Goal: Task Accomplishment & Management: Manage account settings

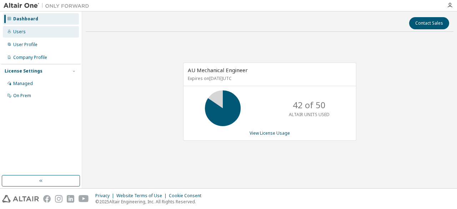
click at [19, 33] on div "Users" at bounding box center [19, 32] width 12 height 6
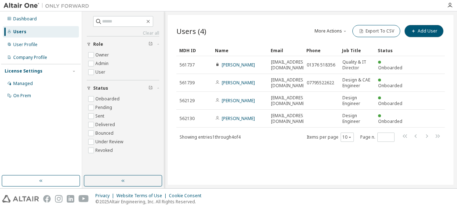
drag, startPoint x: 424, startPoint y: 32, endPoint x: 430, endPoint y: 46, distance: 15.0
click at [431, 46] on div "Users (4) More Actions Import From CSV Export To CSV Add User Clear Load Save S…" at bounding box center [310, 83] width 268 height 119
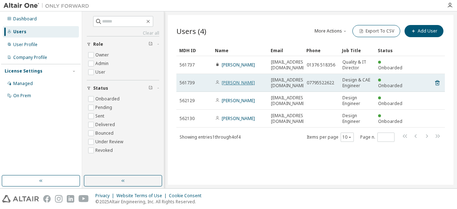
click at [240, 82] on link "Charlie Broadbent" at bounding box center [238, 83] width 33 height 6
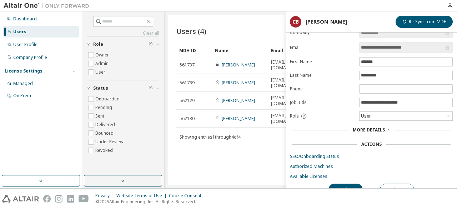
scroll to position [19, 0]
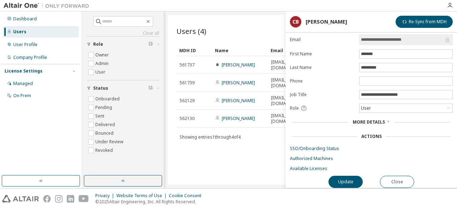
drag, startPoint x: 376, startPoint y: 24, endPoint x: 345, endPoint y: 20, distance: 31.0
click at [341, 20] on header "CB Charlie Broadbent Re-Sync from MDH" at bounding box center [371, 22] width 163 height 12
click at [381, 119] on span "More Details" at bounding box center [369, 122] width 32 height 6
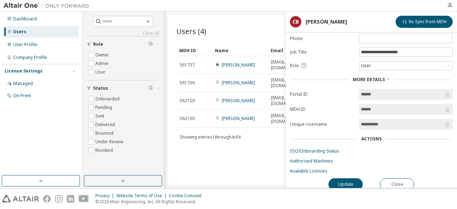
scroll to position [63, 0]
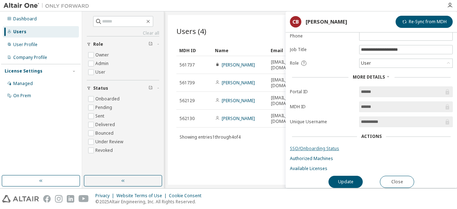
click at [321, 146] on link "SSO/Onboarding Status" at bounding box center [371, 149] width 163 height 6
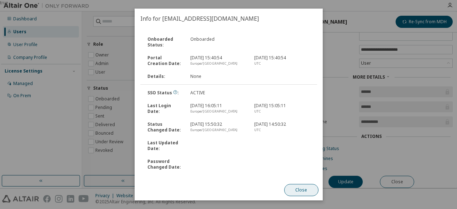
click at [301, 191] on button "Close" at bounding box center [301, 190] width 34 height 12
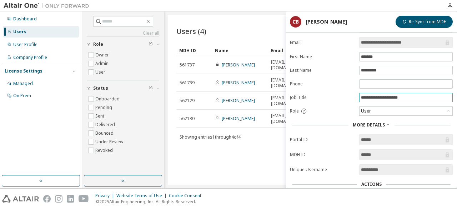
scroll to position [0, 0]
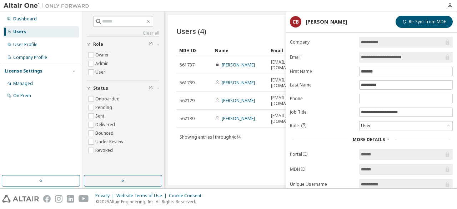
click at [247, 22] on div "Users (4) More Actions Import From CSV Export To CSV Add User Clear Load Save S…" at bounding box center [311, 100] width 286 height 170
click at [249, 157] on div "Users (4) More Actions Import From CSV Export To CSV Add User Clear Load Save S…" at bounding box center [311, 100] width 286 height 170
click at [424, 20] on button "Re-Sync from MDH" at bounding box center [424, 22] width 57 height 12
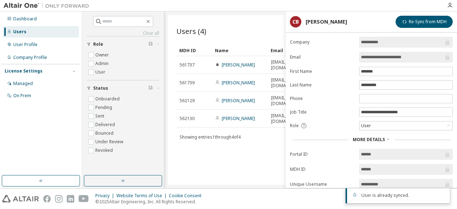
click at [376, 138] on span "More Details" at bounding box center [369, 139] width 32 height 6
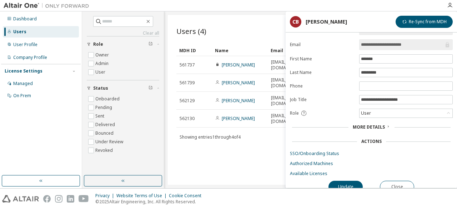
scroll to position [19, 0]
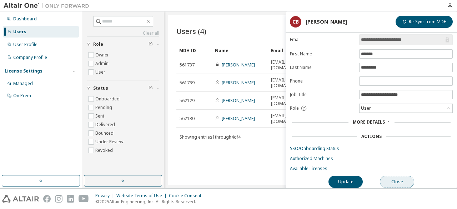
click at [403, 177] on button "Close" at bounding box center [397, 182] width 34 height 12
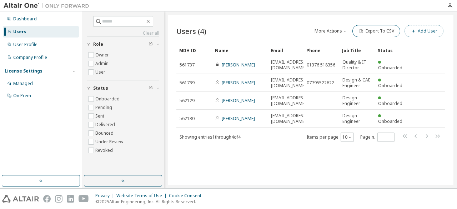
click at [425, 30] on button "Add User" at bounding box center [423, 31] width 39 height 12
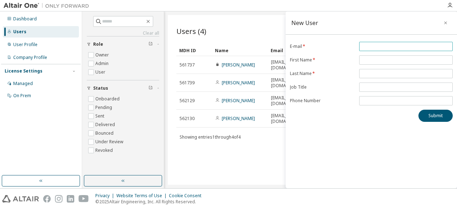
click at [397, 48] on input "email" at bounding box center [406, 47] width 90 height 6
type input "**********"
click at [393, 60] on input "text" at bounding box center [406, 60] width 90 height 6
type input "*****"
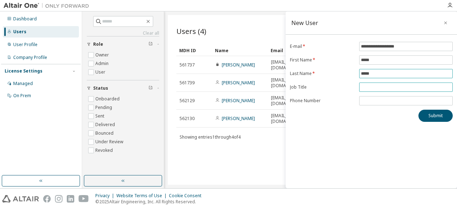
type input "*****"
click at [386, 84] on input "text" at bounding box center [406, 87] width 90 height 6
type input "*"
click at [370, 87] on input "**********" at bounding box center [406, 87] width 90 height 6
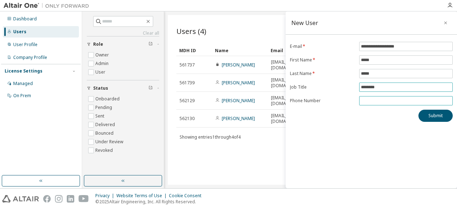
type input "********"
click at [394, 99] on input "tel" at bounding box center [406, 101] width 90 height 6
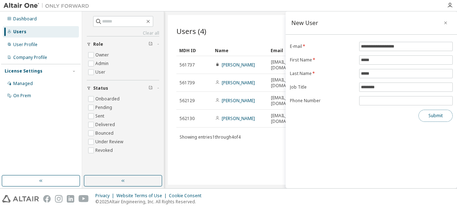
click at [433, 115] on button "Submit" at bounding box center [435, 116] width 34 height 12
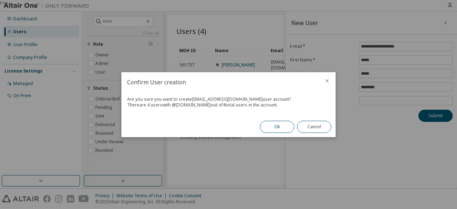
click at [276, 125] on button "Ok" at bounding box center [277, 127] width 34 height 12
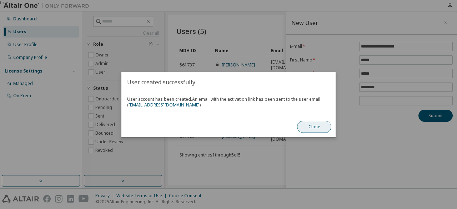
click at [311, 126] on button "Close" at bounding box center [314, 127] width 34 height 12
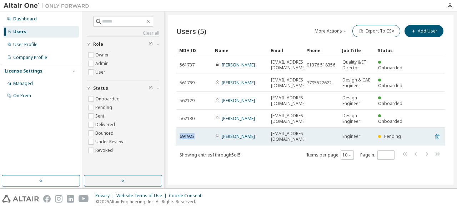
drag, startPoint x: 181, startPoint y: 134, endPoint x: 197, endPoint y: 134, distance: 16.4
click at [197, 134] on div "691923" at bounding box center [194, 137] width 29 height 6
copy span "691923"
click at [235, 133] on link "Colin Chung" at bounding box center [238, 136] width 33 height 6
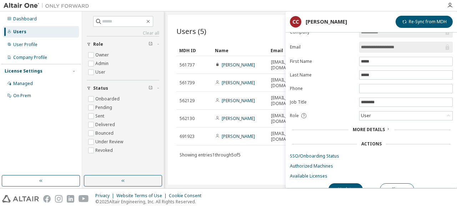
scroll to position [19, 0]
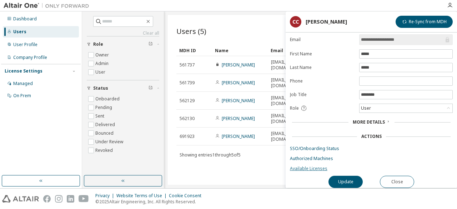
click at [300, 166] on link "Available Licenses" at bounding box center [371, 169] width 163 height 6
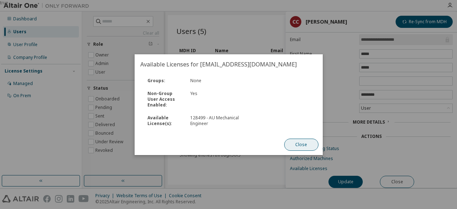
click at [295, 142] on button "Close" at bounding box center [301, 145] width 34 height 12
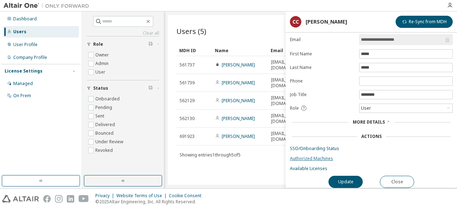
click at [323, 157] on link "Authorized Machines" at bounding box center [371, 159] width 163 height 6
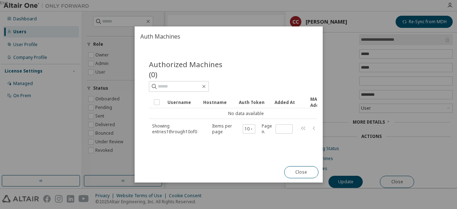
click at [298, 171] on button "Close" at bounding box center [301, 172] width 34 height 12
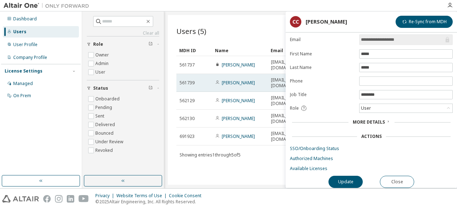
click at [245, 85] on link "Charlie Broadbent" at bounding box center [238, 83] width 33 height 6
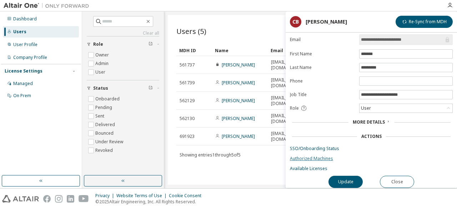
click at [321, 157] on link "Authorized Machines" at bounding box center [371, 159] width 163 height 6
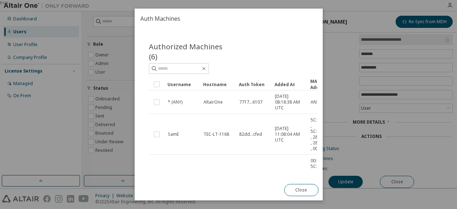
drag, startPoint x: 223, startPoint y: 26, endPoint x: 198, endPoint y: 20, distance: 25.6
click at [198, 20] on h2 "Auth Machines" at bounding box center [229, 19] width 188 height 20
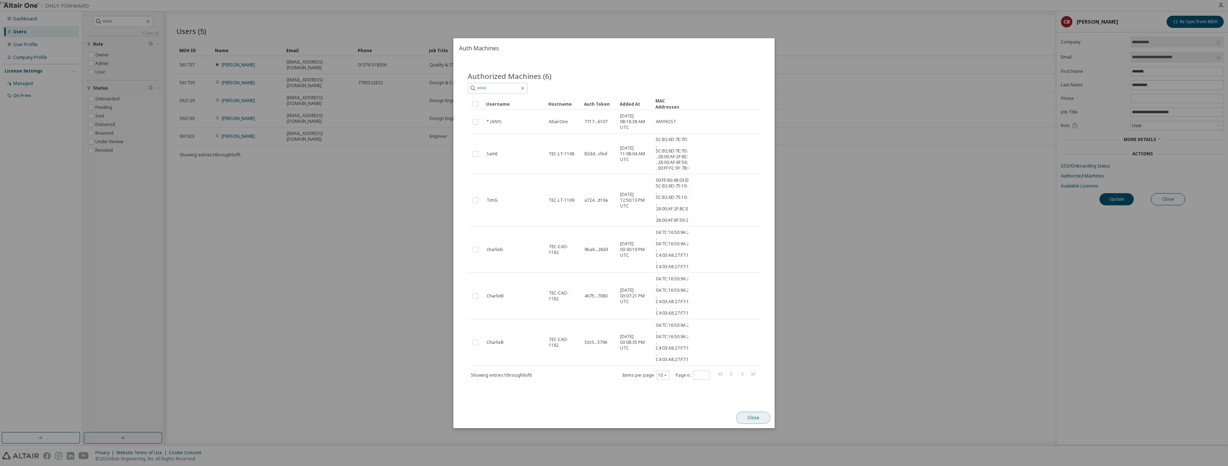
click at [457, 208] on button "Close" at bounding box center [753, 418] width 34 height 12
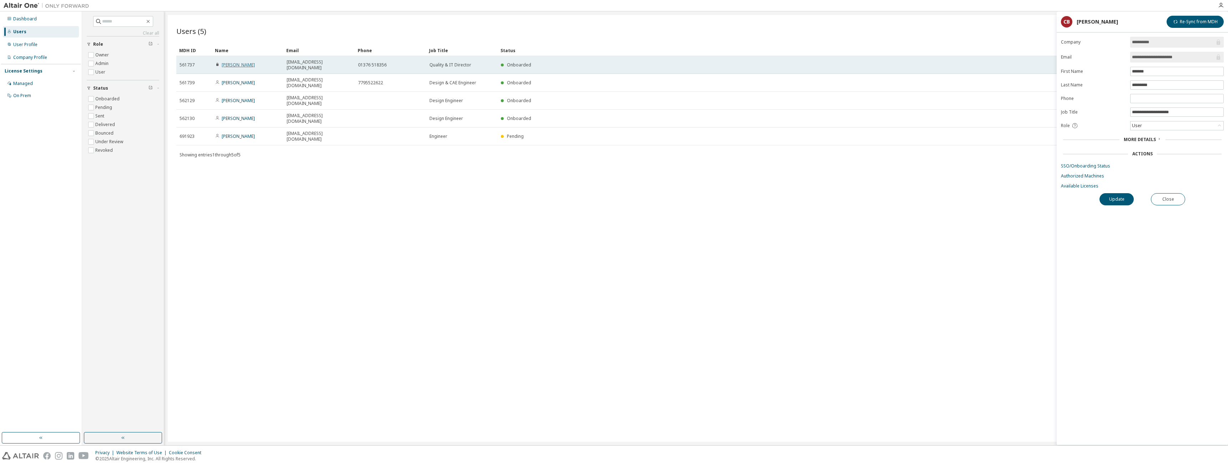
click at [234, 62] on link "Mark Galvin" at bounding box center [238, 65] width 33 height 6
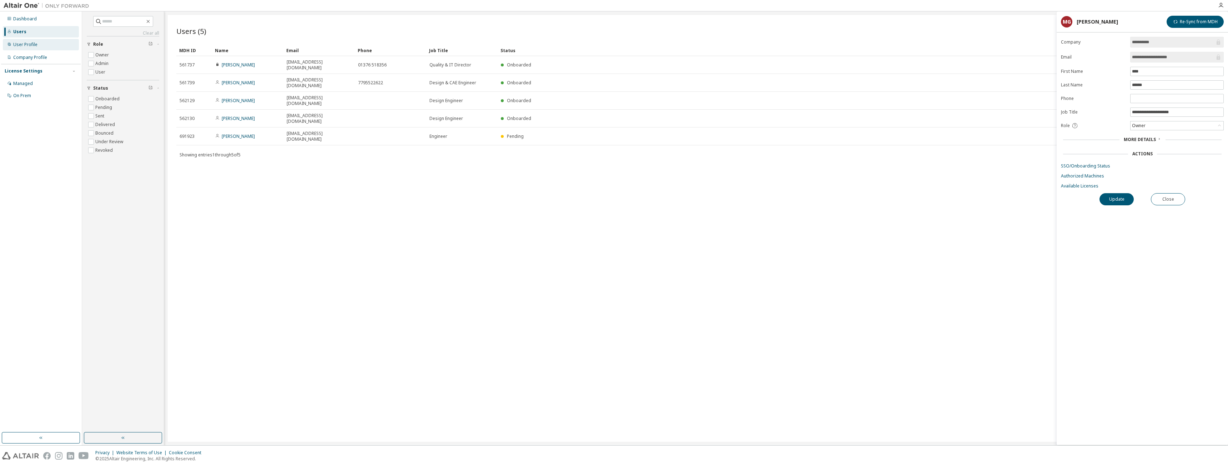
click at [26, 45] on div "User Profile" at bounding box center [25, 45] width 24 height 6
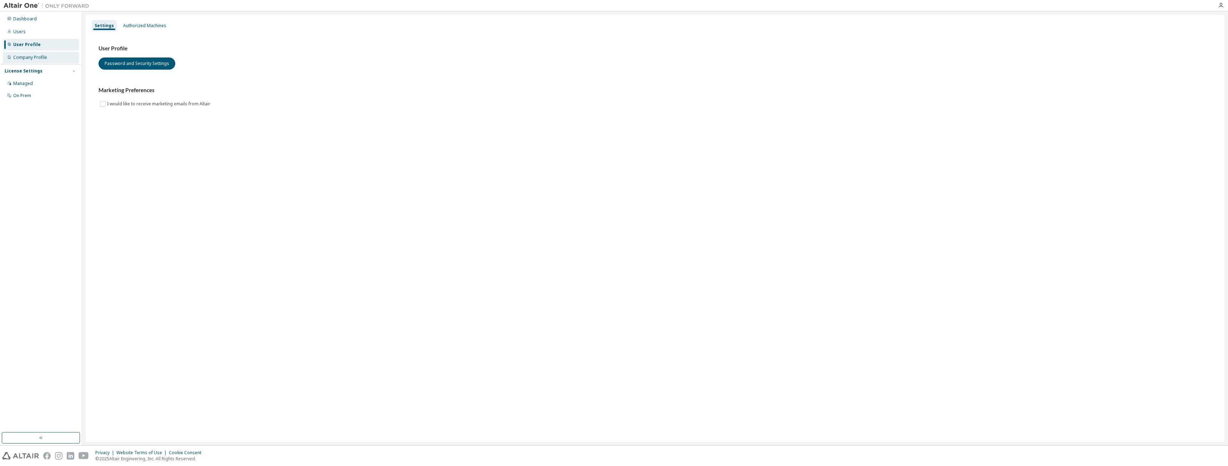
click at [27, 56] on div "Company Profile" at bounding box center [30, 58] width 34 height 6
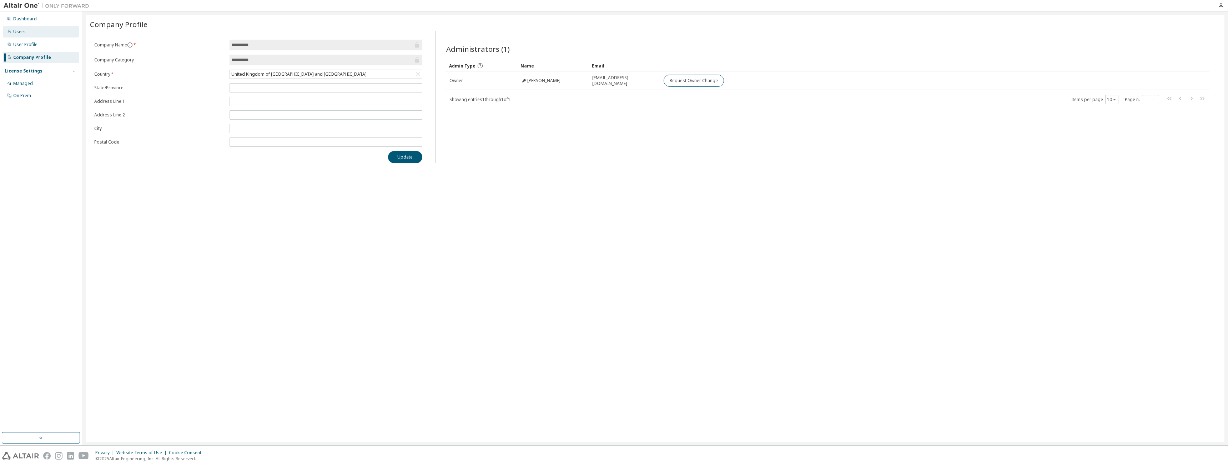
click at [22, 33] on div "Users" at bounding box center [19, 32] width 12 height 6
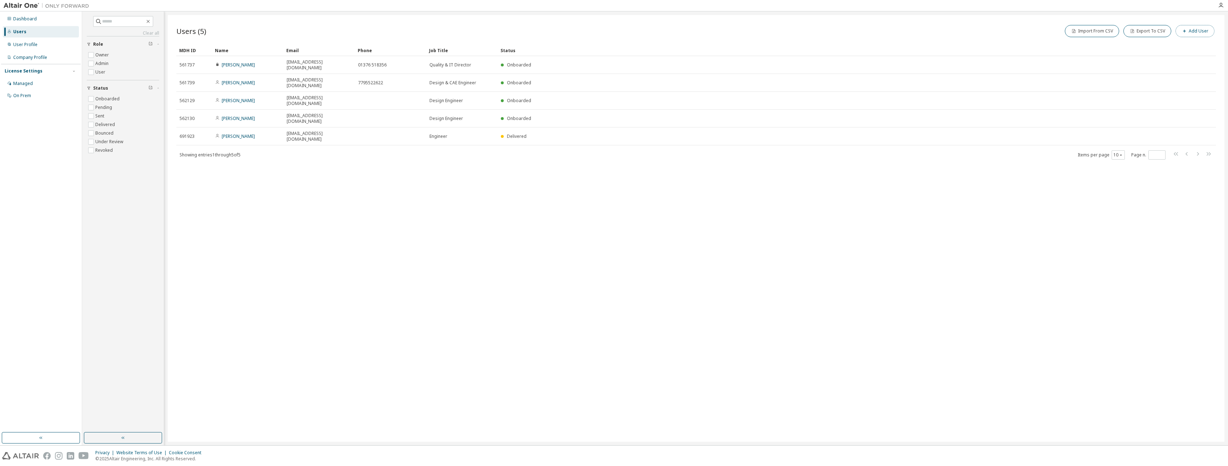
click at [457, 33] on button "Add User" at bounding box center [1195, 31] width 39 height 12
click at [457, 46] on input "email" at bounding box center [1177, 47] width 90 height 6
type input "*"
click at [457, 45] on input "*" at bounding box center [1177, 47] width 90 height 6
type input "**********"
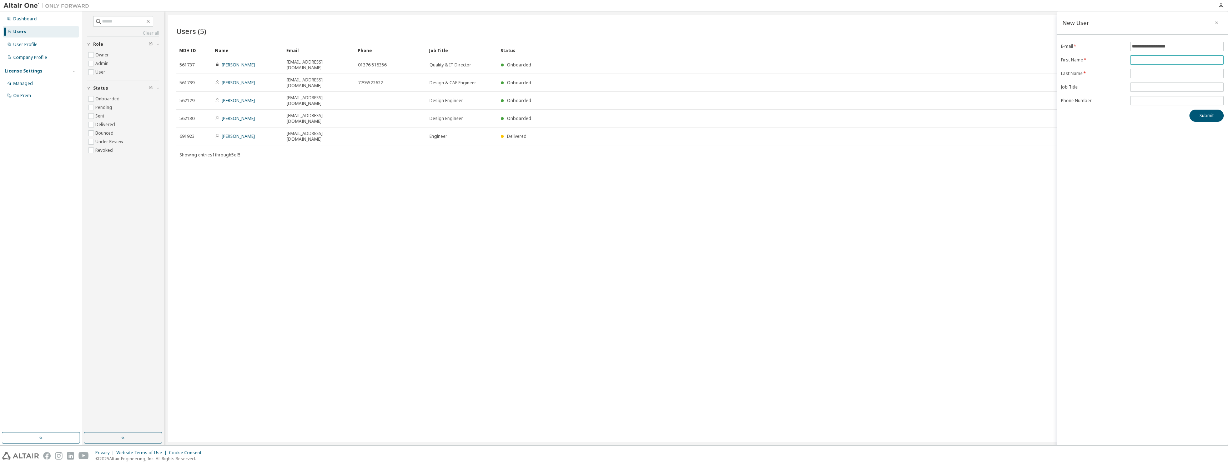
click at [457, 61] on input "text" at bounding box center [1177, 60] width 90 height 6
type input "*****"
click at [457, 73] on input "text" at bounding box center [1177, 74] width 90 height 6
type input "*****"
click at [457, 86] on input "text" at bounding box center [1177, 87] width 90 height 6
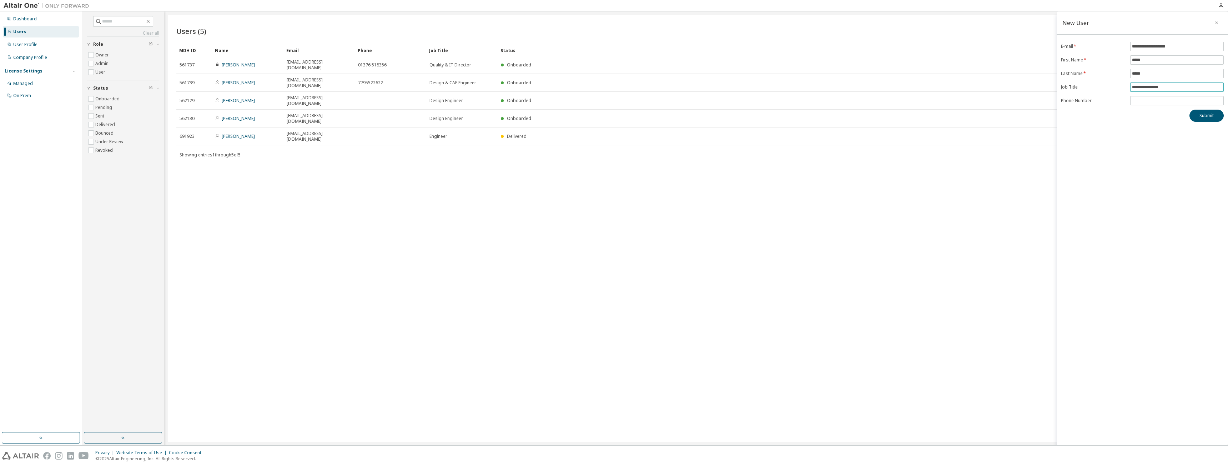
type input "**********"
click at [457, 99] on input "tel" at bounding box center [1177, 101] width 90 height 6
paste input "**********"
click at [457, 100] on input "**********" at bounding box center [1177, 101] width 90 height 6
drag, startPoint x: 1137, startPoint y: 100, endPoint x: 1129, endPoint y: 101, distance: 7.9
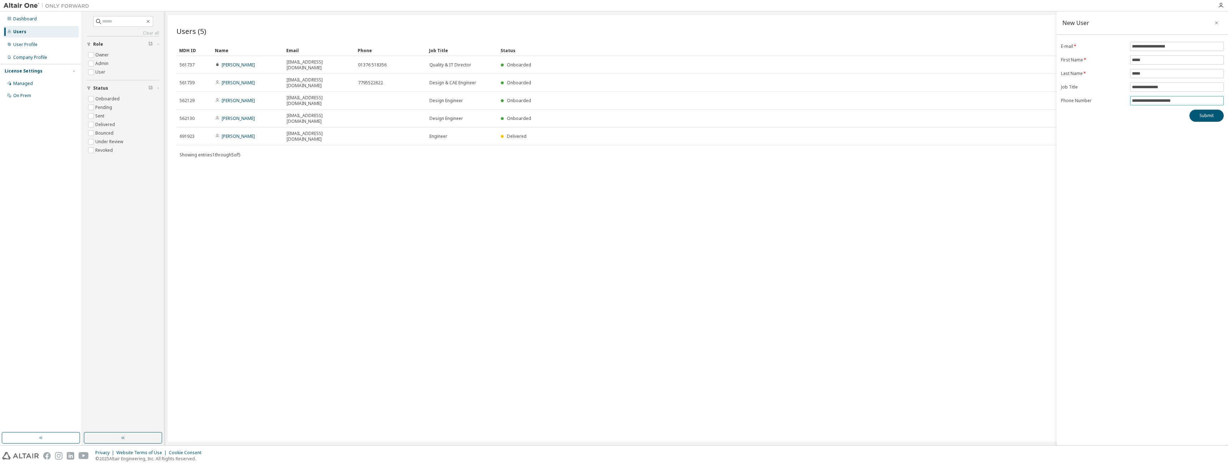
click at [457, 101] on form "**********" at bounding box center [1142, 74] width 163 height 64
click at [457, 99] on input "**********" at bounding box center [1177, 101] width 90 height 6
type input "**********"
click at [457, 115] on button "Submit" at bounding box center [1207, 116] width 34 height 12
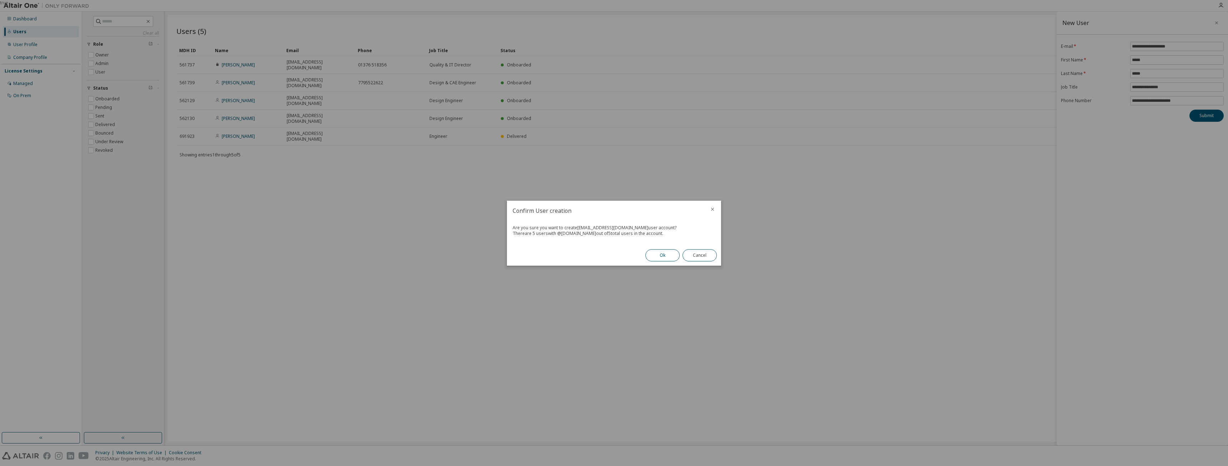
click at [457, 208] on button "Ok" at bounding box center [662, 255] width 34 height 12
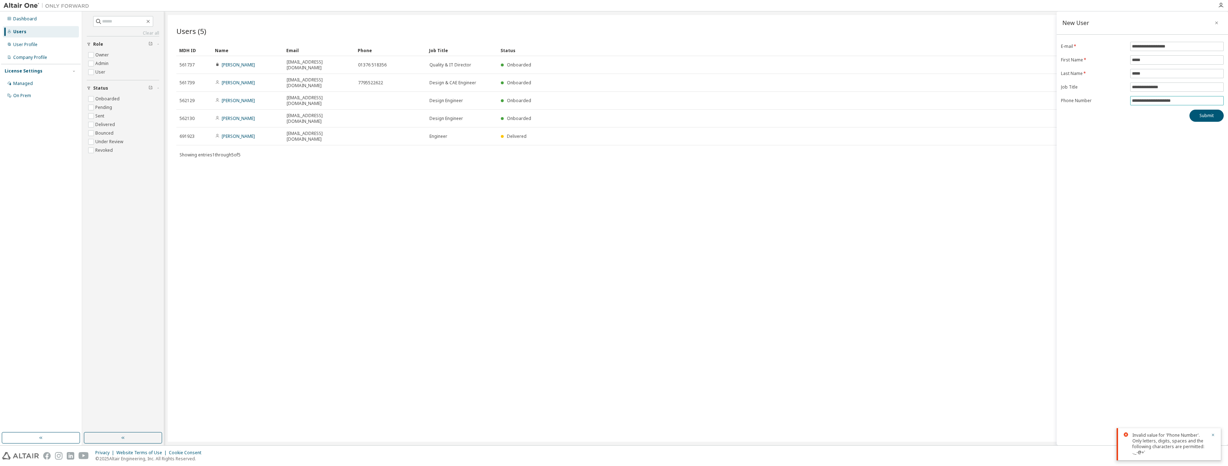
click at [457, 101] on input "**********" at bounding box center [1177, 101] width 90 height 6
drag, startPoint x: 1151, startPoint y: 99, endPoint x: 1128, endPoint y: 102, distance: 23.7
click at [457, 102] on form "**********" at bounding box center [1142, 74] width 163 height 64
click at [457, 101] on input "**********" at bounding box center [1177, 101] width 90 height 6
click at [457, 100] on input "**********" at bounding box center [1177, 101] width 90 height 6
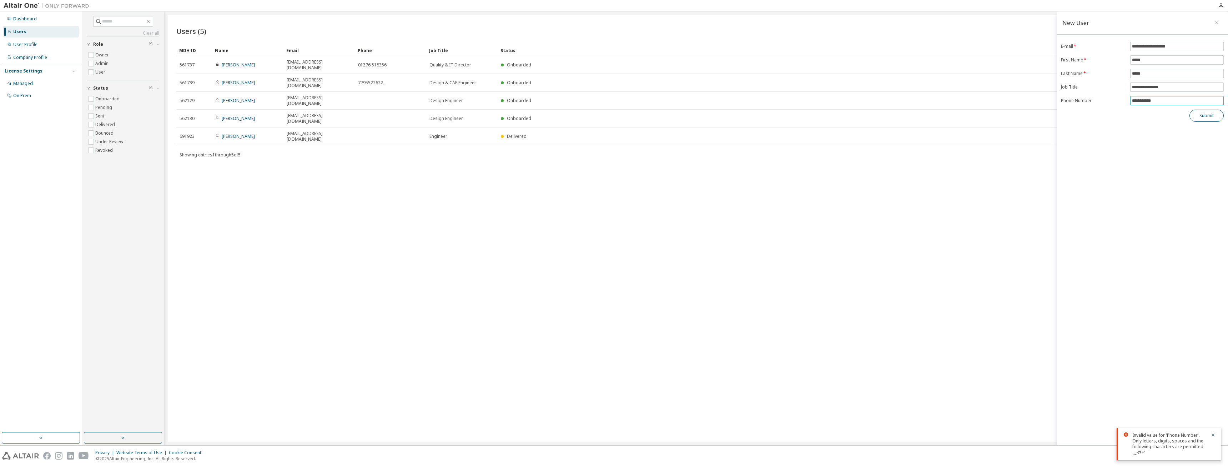
type input "**********"
click at [457, 116] on button "Submit" at bounding box center [1207, 116] width 34 height 12
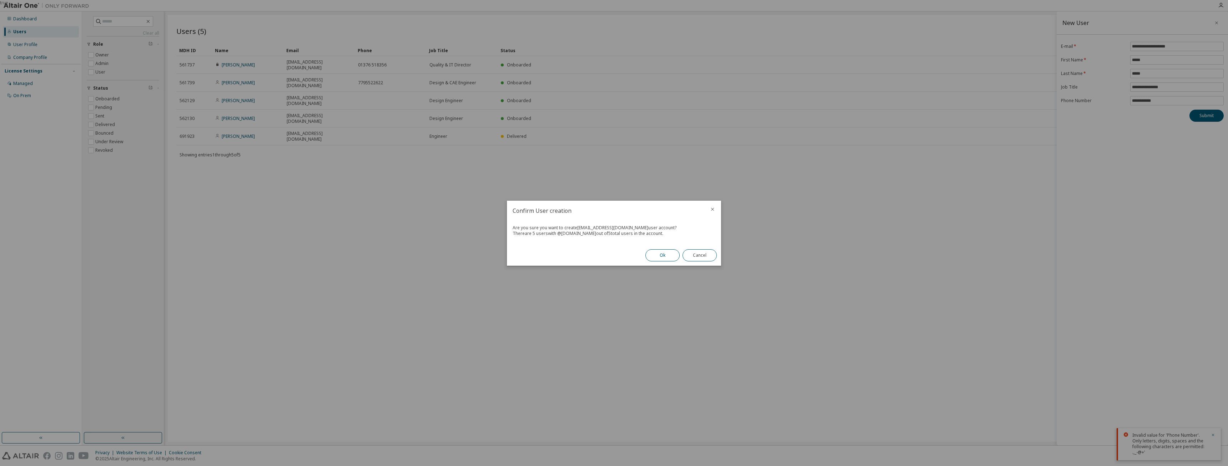
click at [457, 208] on button "Ok" at bounding box center [662, 255] width 34 height 12
click at [457, 208] on button "Close" at bounding box center [700, 255] width 34 height 12
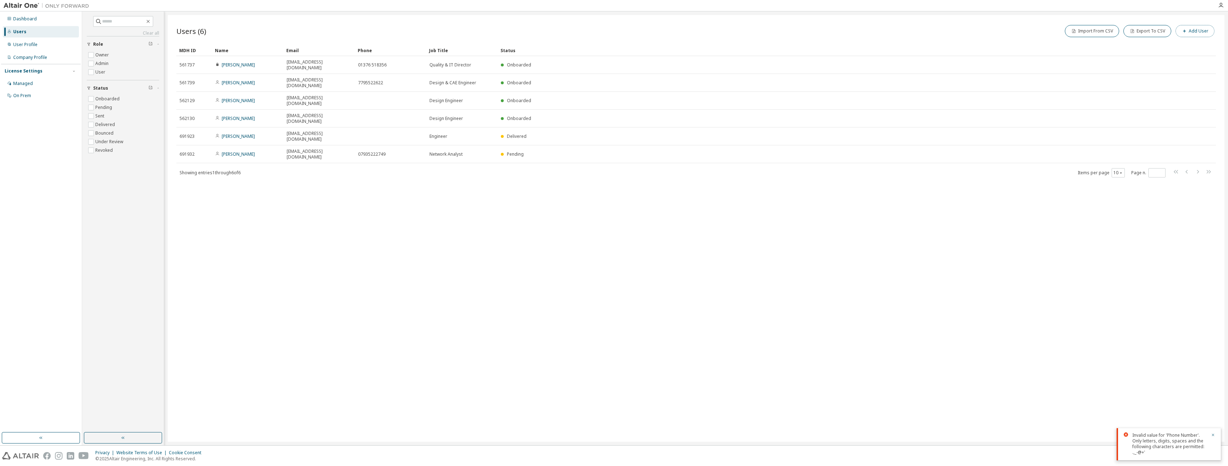
click at [457, 31] on span "button" at bounding box center [1185, 31] width 6 height 6
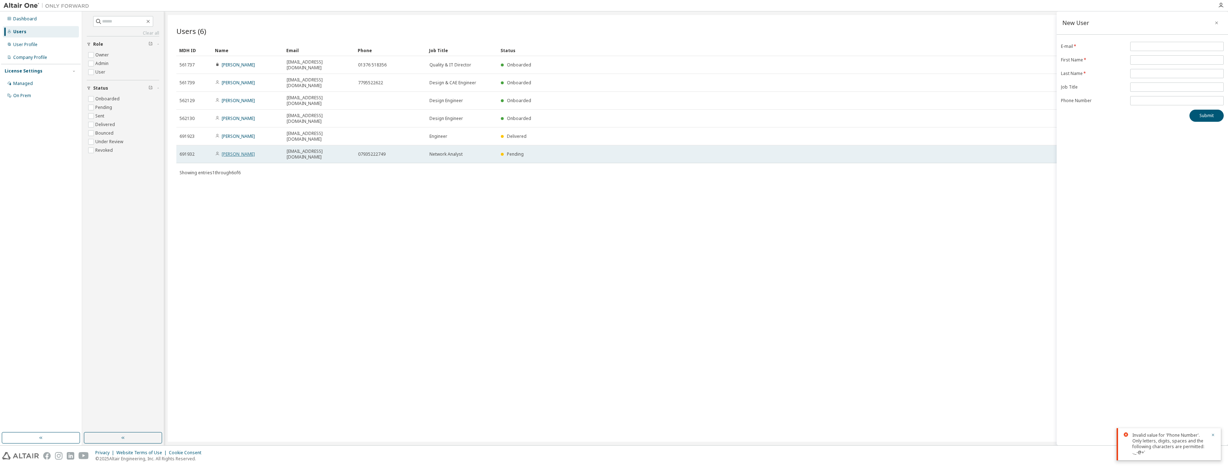
click at [232, 151] on link "Chris Scott" at bounding box center [238, 154] width 33 height 6
click at [229, 151] on link "Chris Scott" at bounding box center [238, 154] width 33 height 6
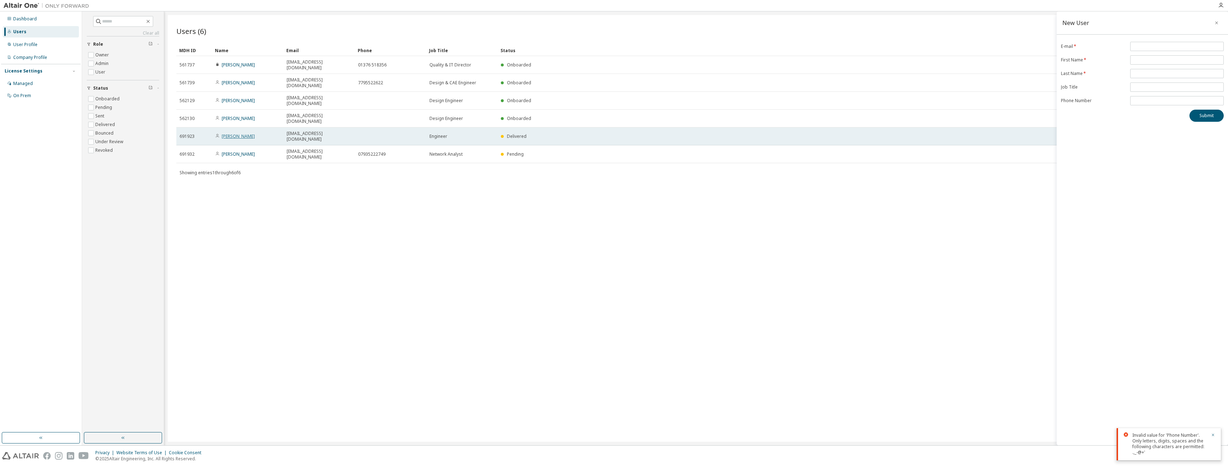
click at [236, 133] on link "Colin Chung" at bounding box center [238, 136] width 33 height 6
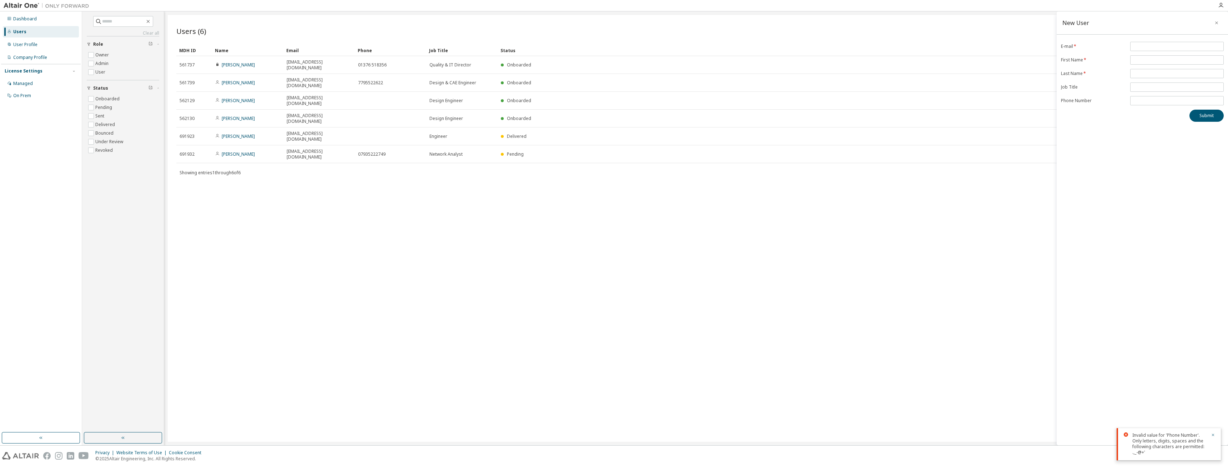
click at [226, 158] on div "Users (6) Import From CSV Export To CSV Add User Clear Load Save Save As Field …" at bounding box center [696, 228] width 1057 height 427
click at [457, 45] on input "email" at bounding box center [1177, 47] width 90 height 6
click at [457, 62] on input "email" at bounding box center [1177, 64] width 90 height 6
type input "**********"
click at [457, 74] on form "**********" at bounding box center [1142, 74] width 163 height 64
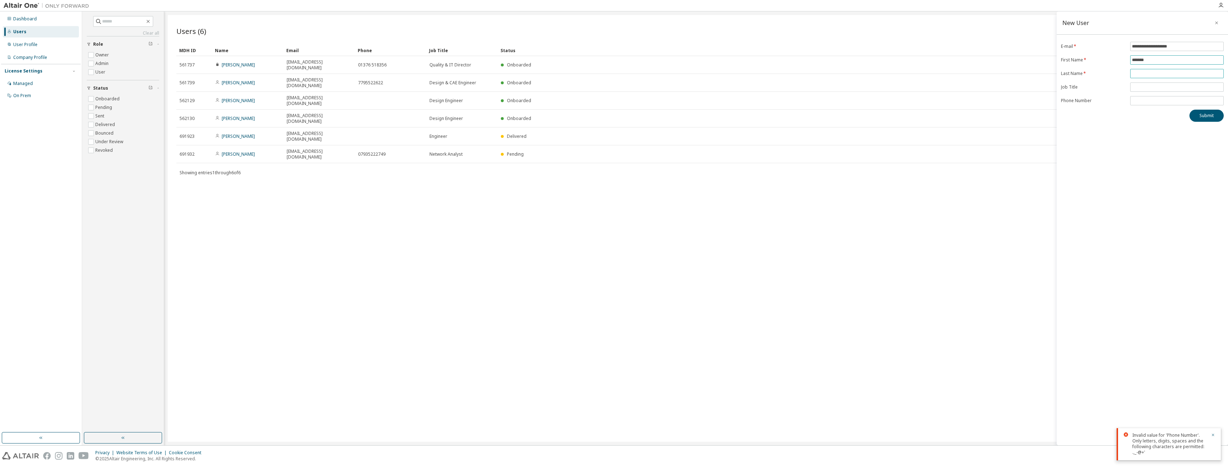
type input "*******"
drag, startPoint x: 1161, startPoint y: 72, endPoint x: 1161, endPoint y: 64, distance: 8.6
click at [457, 64] on form "**********" at bounding box center [1142, 74] width 163 height 64
type input "******"
click at [457, 87] on input "text" at bounding box center [1177, 87] width 90 height 6
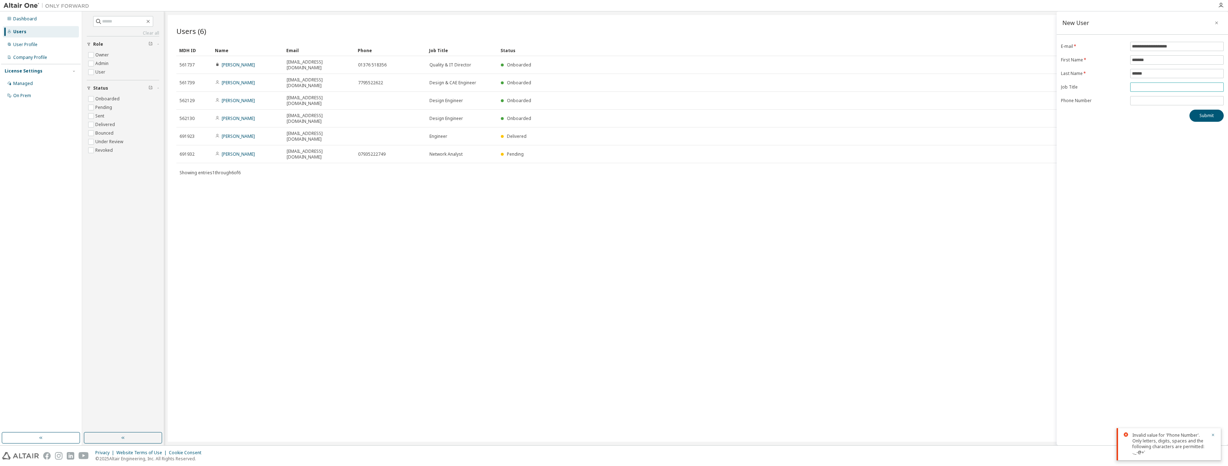
click at [457, 89] on input "text" at bounding box center [1177, 87] width 90 height 6
type input "**********"
click at [457, 114] on button "Submit" at bounding box center [1207, 116] width 34 height 12
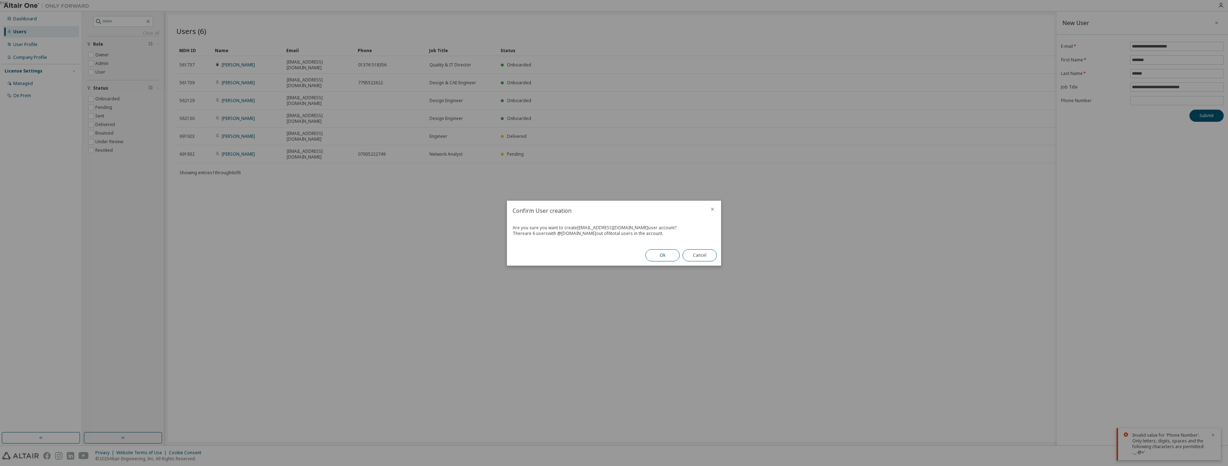
click at [457, 208] on button "Ok" at bounding box center [662, 255] width 34 height 12
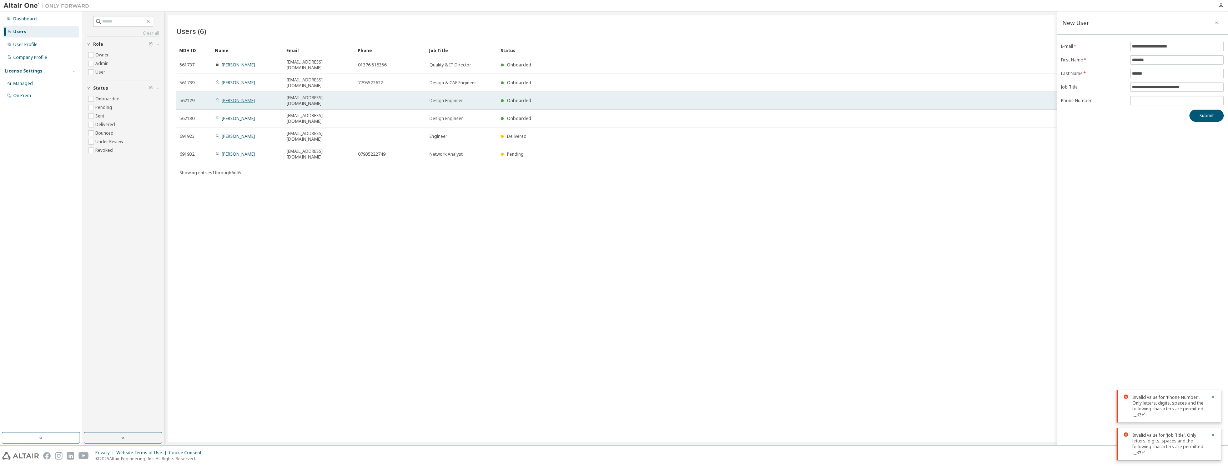
click at [235, 97] on link "Sam Elcock" at bounding box center [238, 100] width 33 height 6
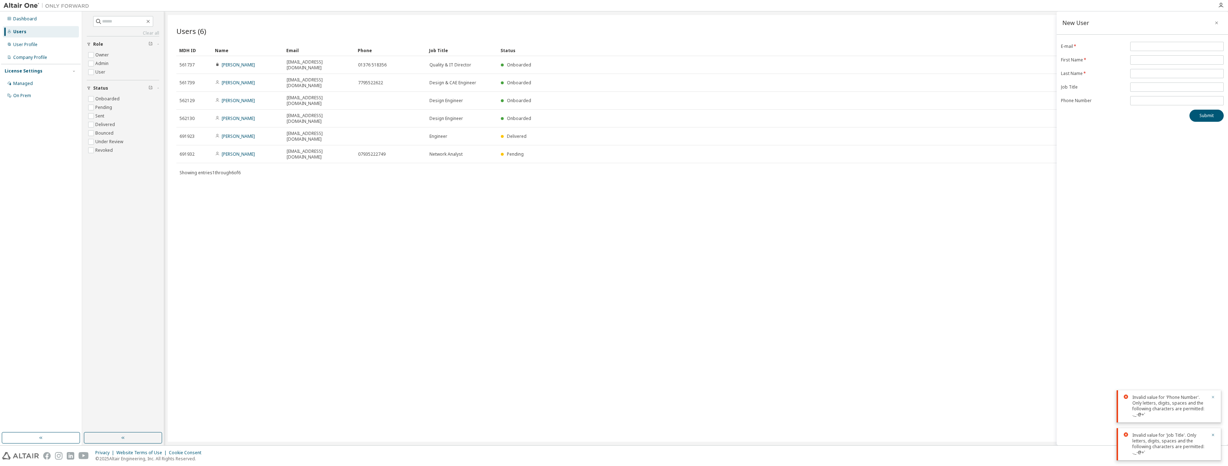
click at [457, 208] on icon "button" at bounding box center [1213, 397] width 4 height 4
click at [457, 208] on icon "button" at bounding box center [1213, 435] width 4 height 4
click at [457, 46] on input "email" at bounding box center [1177, 47] width 90 height 6
type input "**********"
click at [457, 60] on input "text" at bounding box center [1177, 60] width 90 height 6
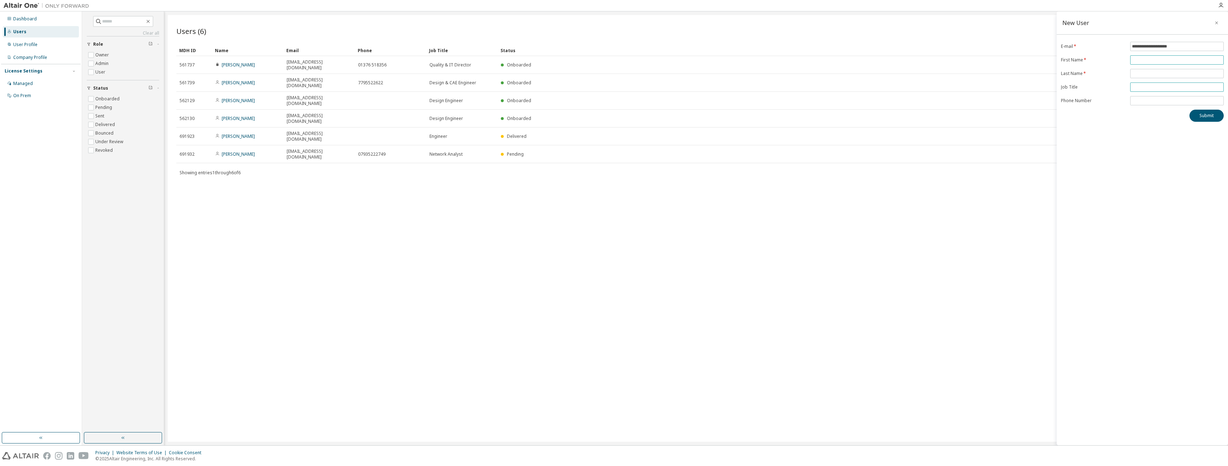
type input "*******"
click at [457, 72] on input "text" at bounding box center [1177, 74] width 90 height 6
type input "******"
drag, startPoint x: 1160, startPoint y: 86, endPoint x: 1161, endPoint y: 90, distance: 4.1
click at [457, 90] on input "text" at bounding box center [1177, 87] width 90 height 6
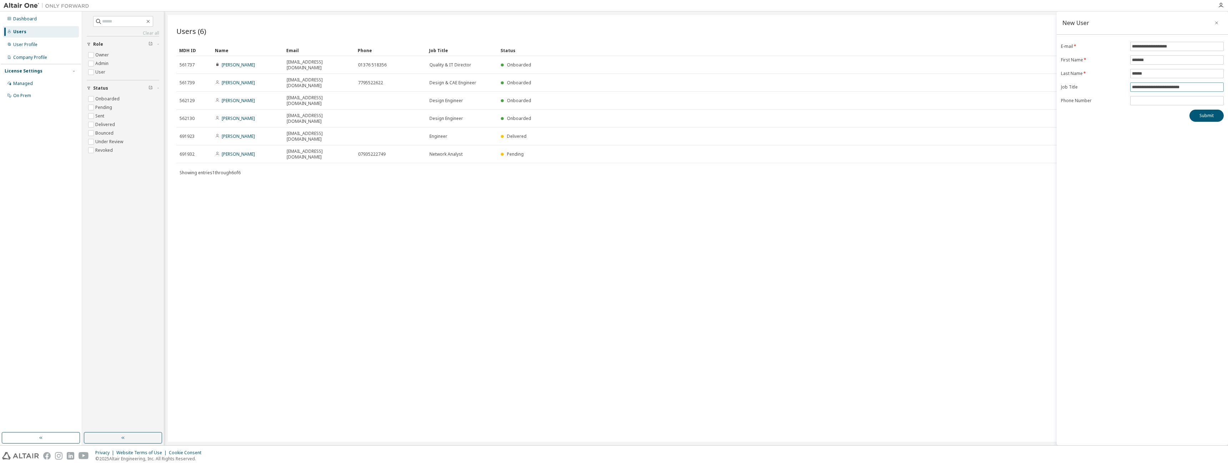
click at [457, 85] on input "**********" at bounding box center [1177, 87] width 90 height 6
type input "**********"
click at [457, 115] on button "Submit" at bounding box center [1207, 116] width 34 height 12
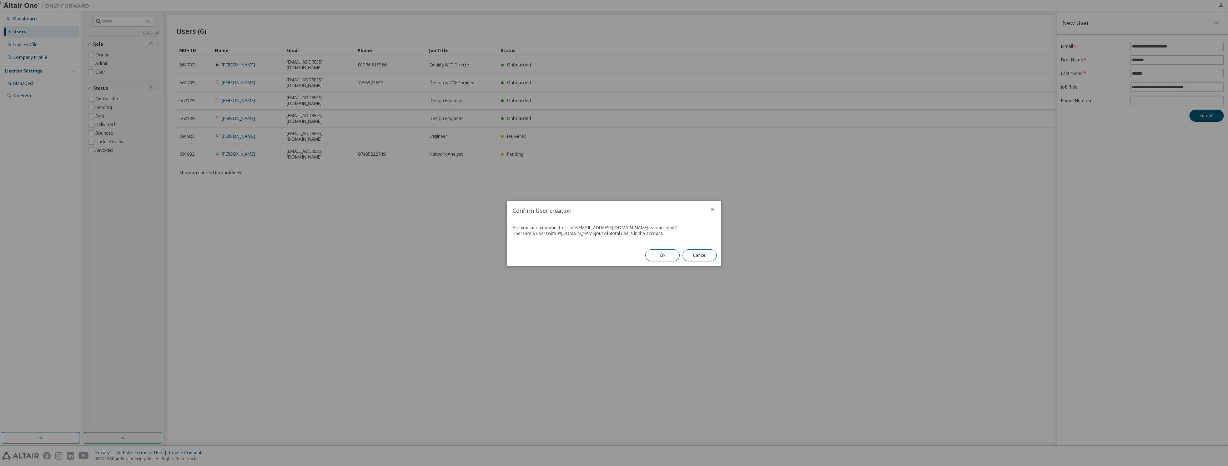
click at [457, 208] on button "Ok" at bounding box center [662, 255] width 34 height 12
click at [457, 208] on button "Close" at bounding box center [700, 255] width 34 height 12
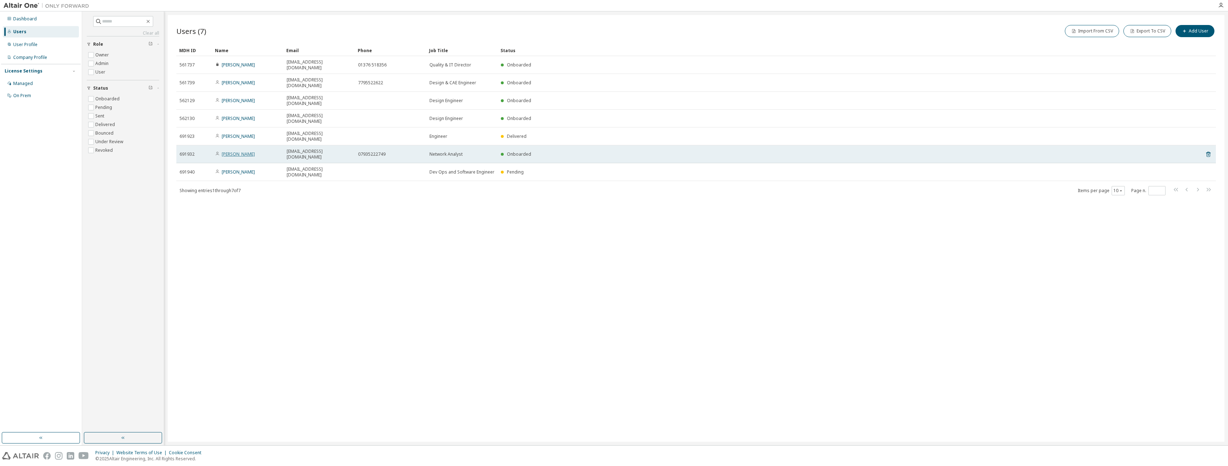
click at [231, 151] on link "Chris Scott" at bounding box center [238, 154] width 33 height 6
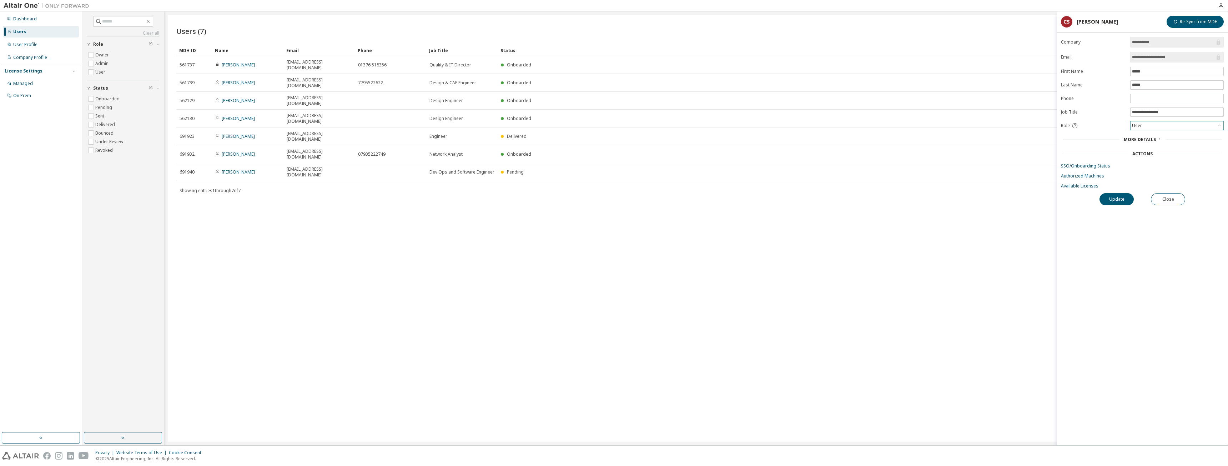
click at [457, 124] on icon at bounding box center [1219, 125] width 7 height 7
click at [457, 134] on li "Admin" at bounding box center [1176, 134] width 91 height 9
click at [457, 139] on icon at bounding box center [1159, 139] width 4 height 4
click at [457, 208] on button "Update" at bounding box center [1117, 244] width 34 height 12
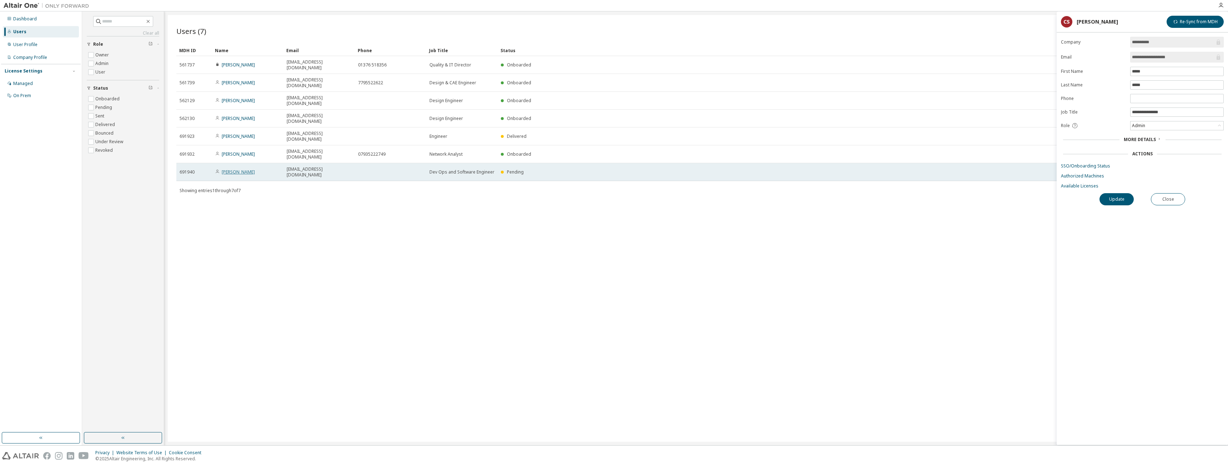
click at [241, 169] on link "Michael McLain" at bounding box center [238, 172] width 33 height 6
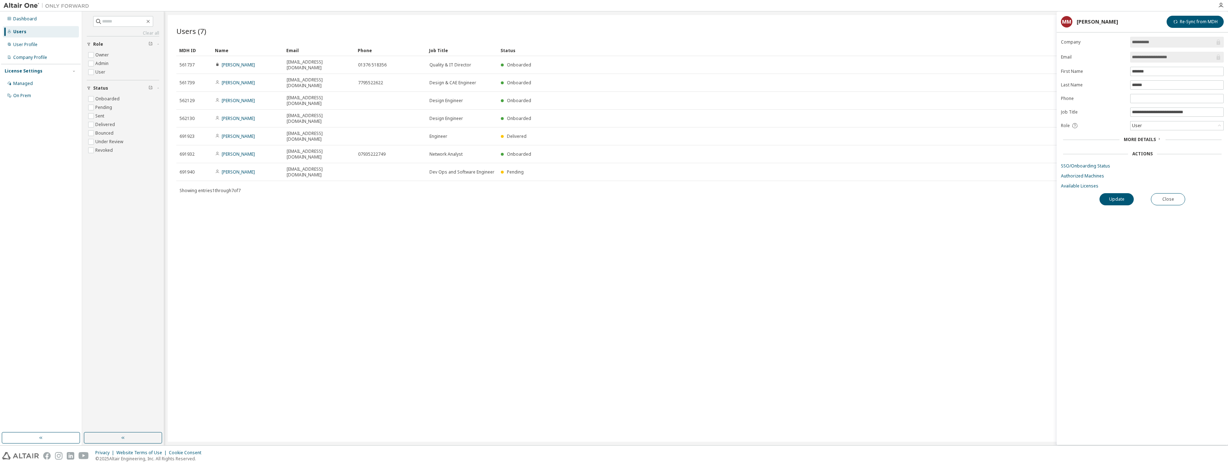
click at [457, 139] on span "More Details" at bounding box center [1140, 139] width 32 height 6
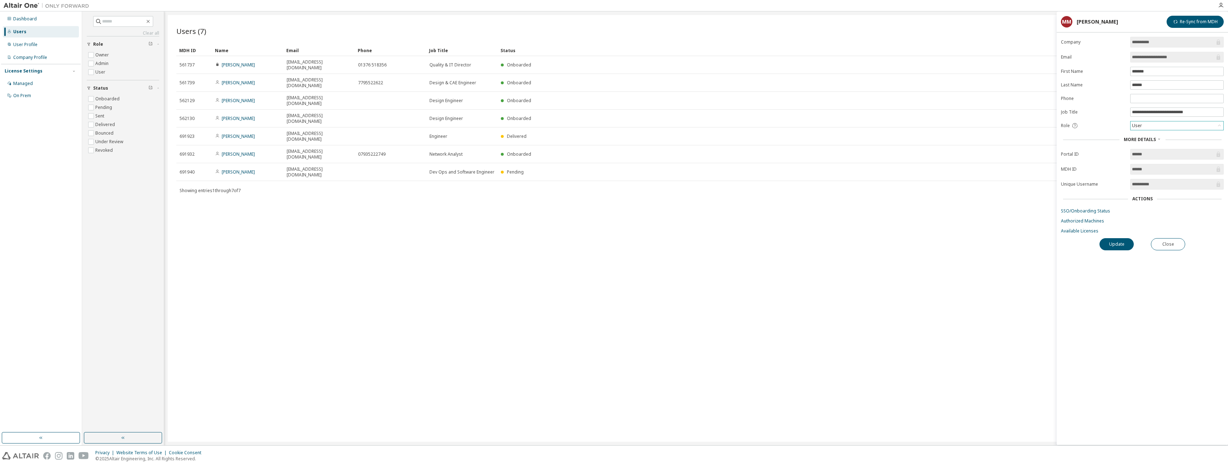
click at [457, 124] on icon at bounding box center [1219, 125] width 7 height 7
click at [457, 137] on li "Admin" at bounding box center [1176, 134] width 91 height 9
click at [457, 208] on button "Update" at bounding box center [1117, 244] width 34 height 12
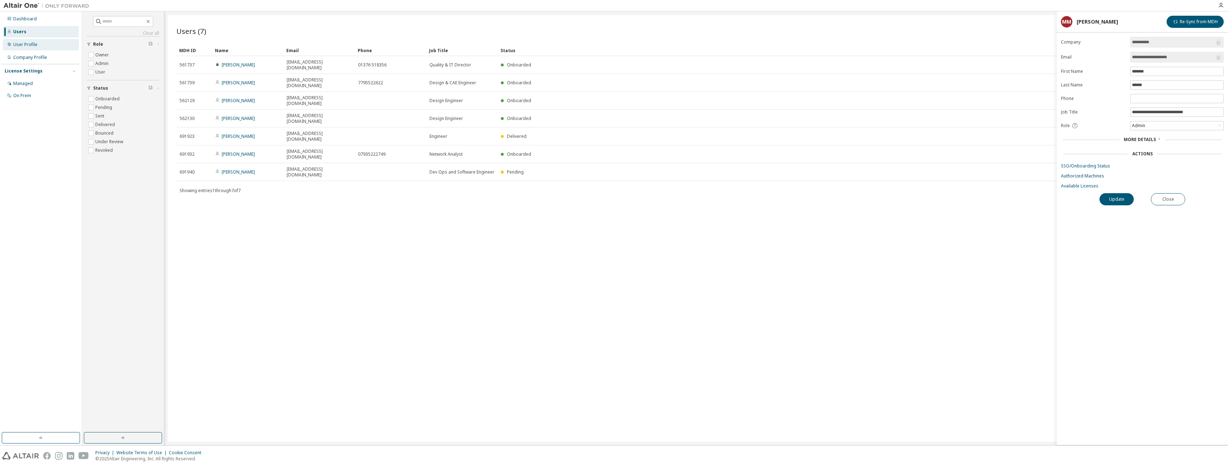
click at [26, 43] on div "User Profile" at bounding box center [25, 45] width 24 height 6
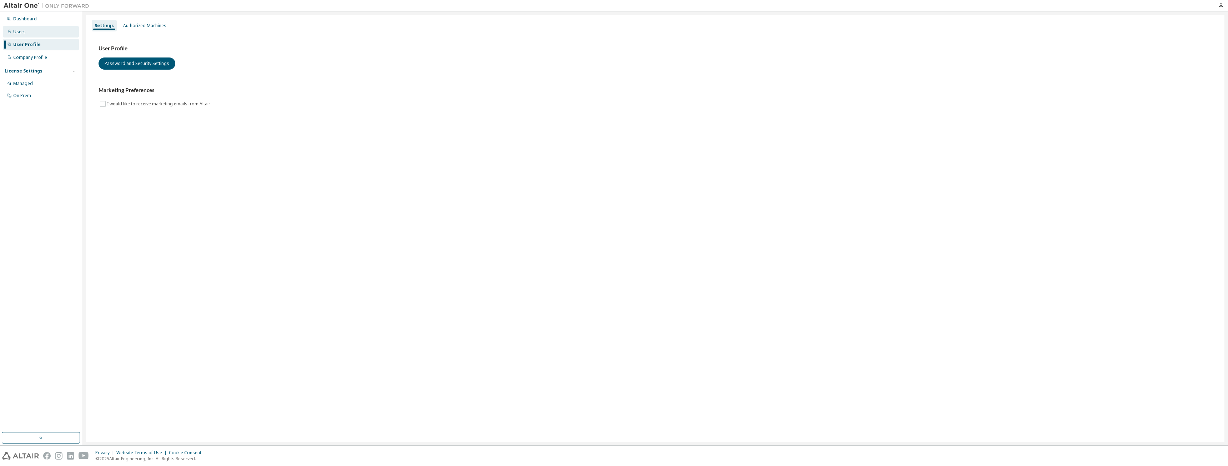
click at [15, 30] on div "Users" at bounding box center [19, 32] width 12 height 6
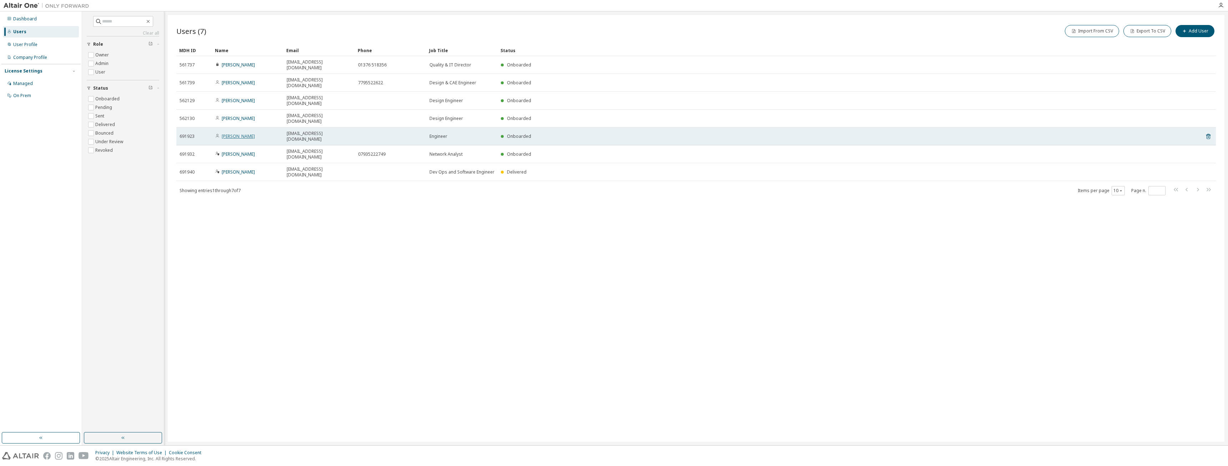
click at [231, 133] on link "Colin Chung" at bounding box center [238, 136] width 33 height 6
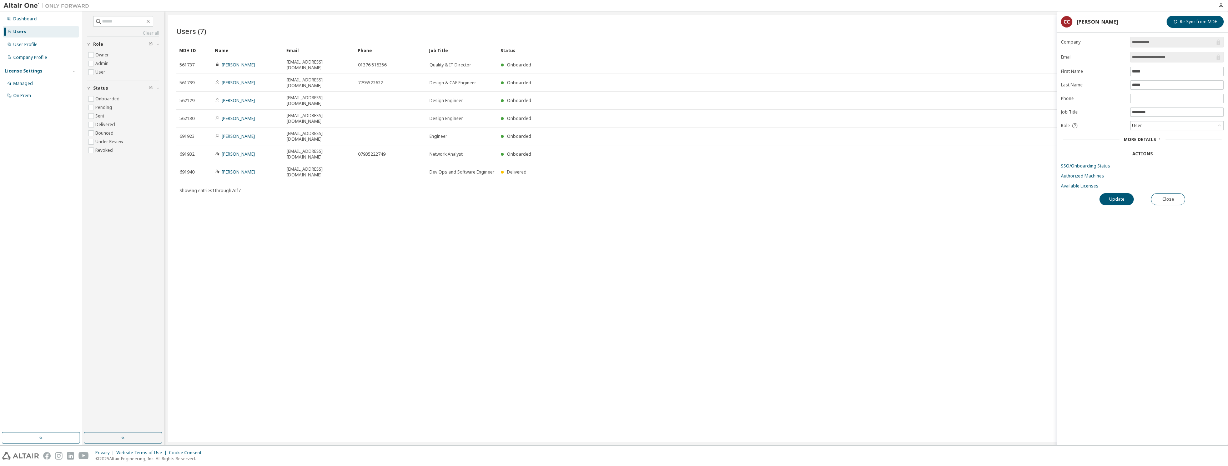
click at [457, 140] on div "More Details" at bounding box center [1142, 140] width 37 height 6
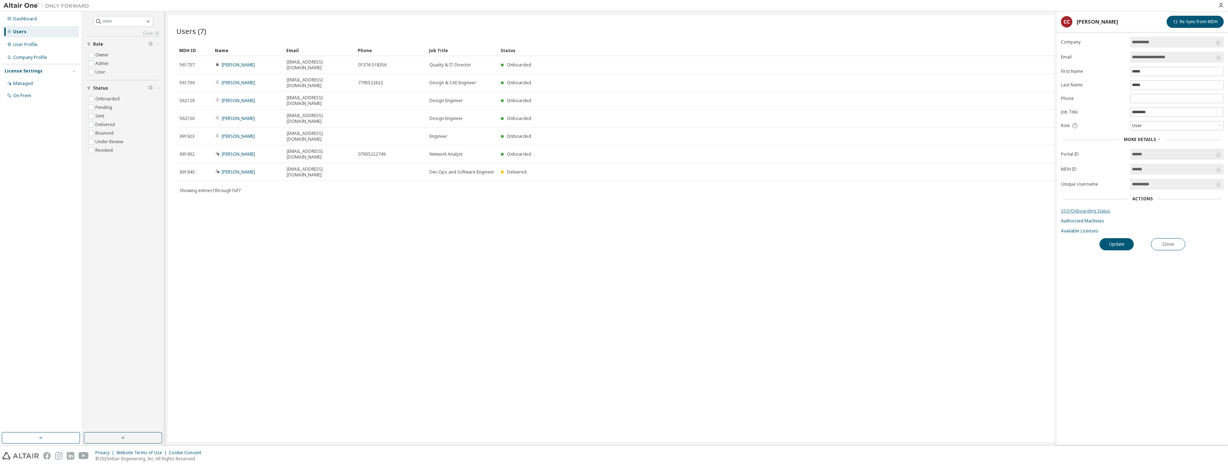
click at [457, 208] on link "SSO/Onboarding Status" at bounding box center [1142, 211] width 163 height 6
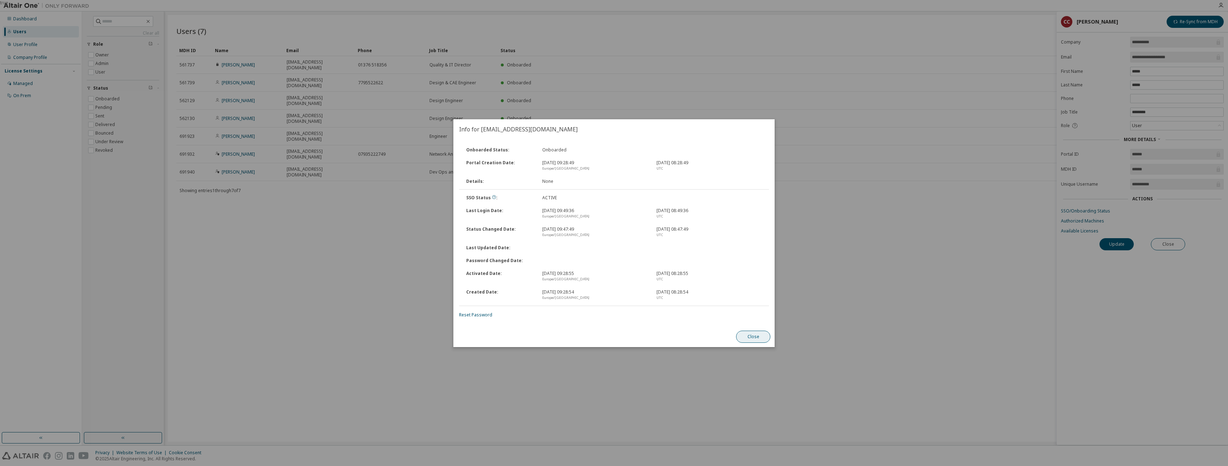
click at [457, 208] on button "Close" at bounding box center [753, 337] width 34 height 12
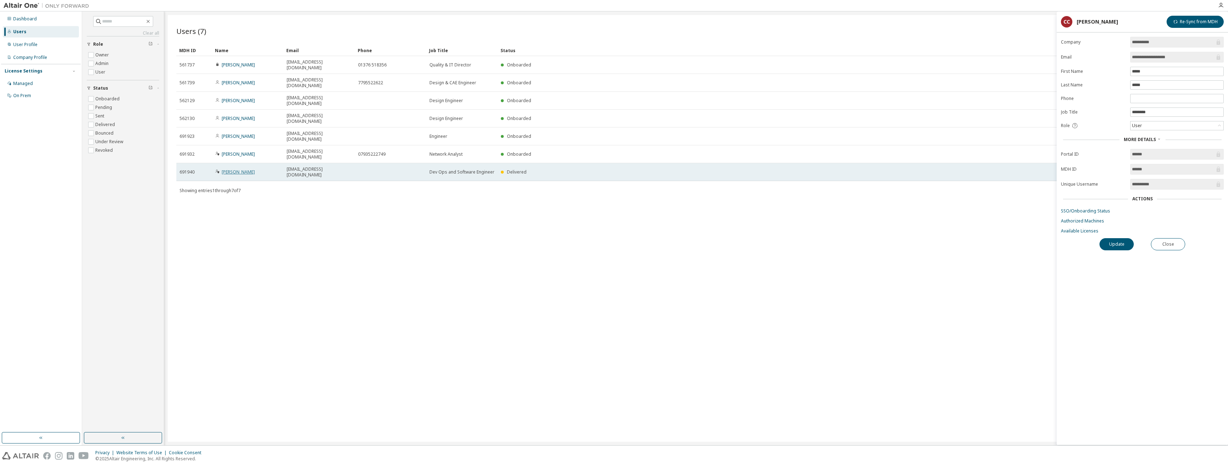
click at [238, 169] on link "Michael McLain" at bounding box center [238, 172] width 33 height 6
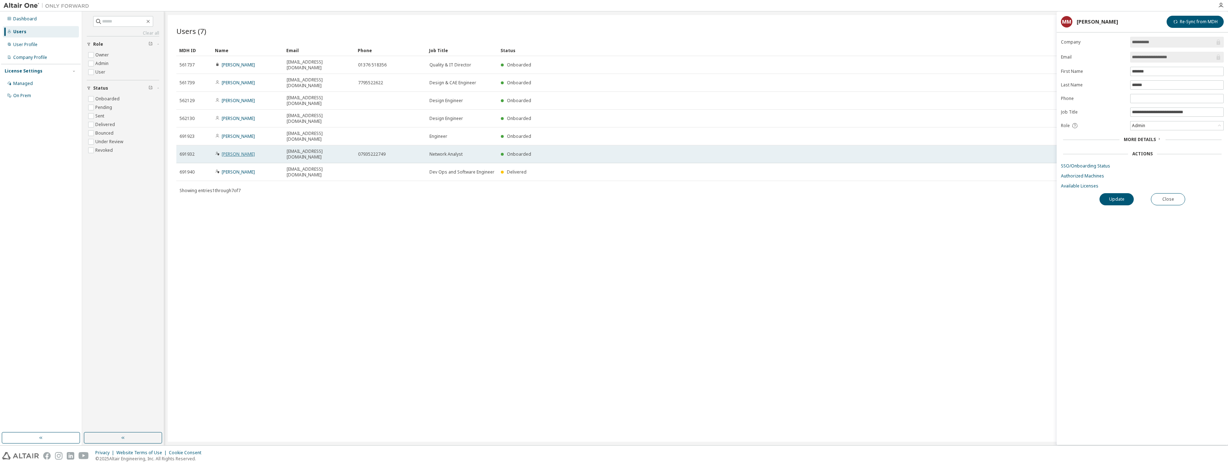
click at [232, 151] on link "Chris Scott" at bounding box center [238, 154] width 33 height 6
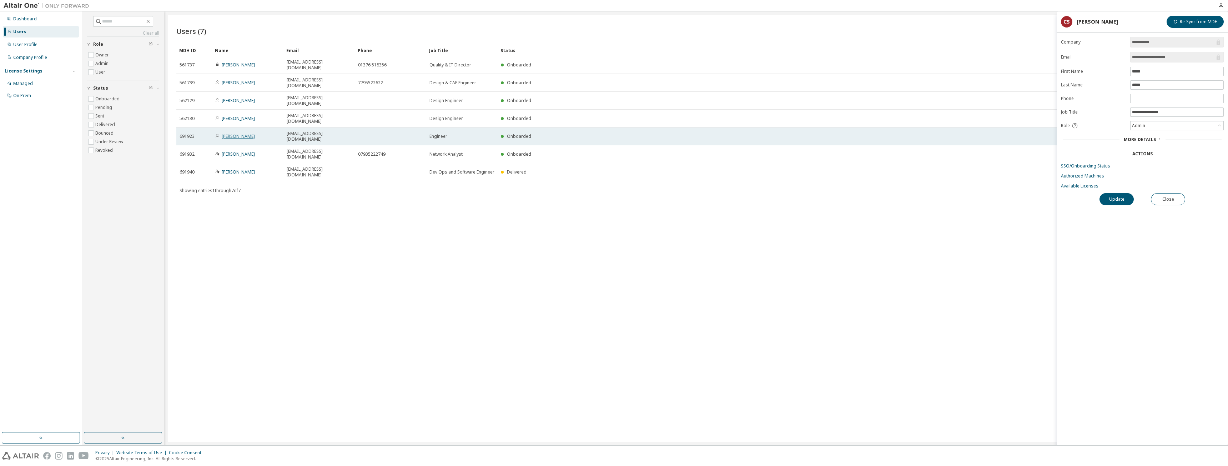
click at [238, 133] on link "Colin Chung" at bounding box center [238, 136] width 33 height 6
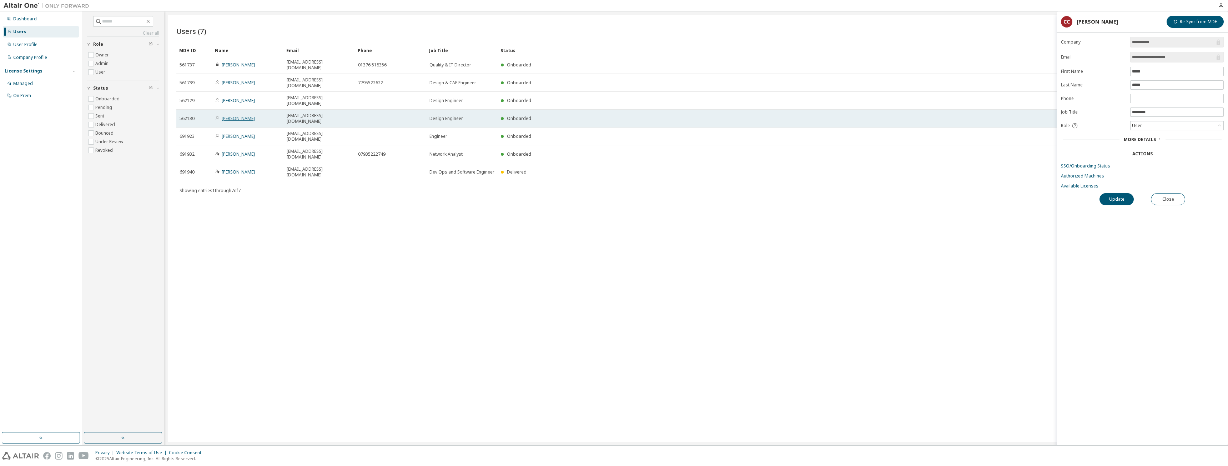
click at [236, 115] on link "Tim Gannicott-Porter" at bounding box center [238, 118] width 33 height 6
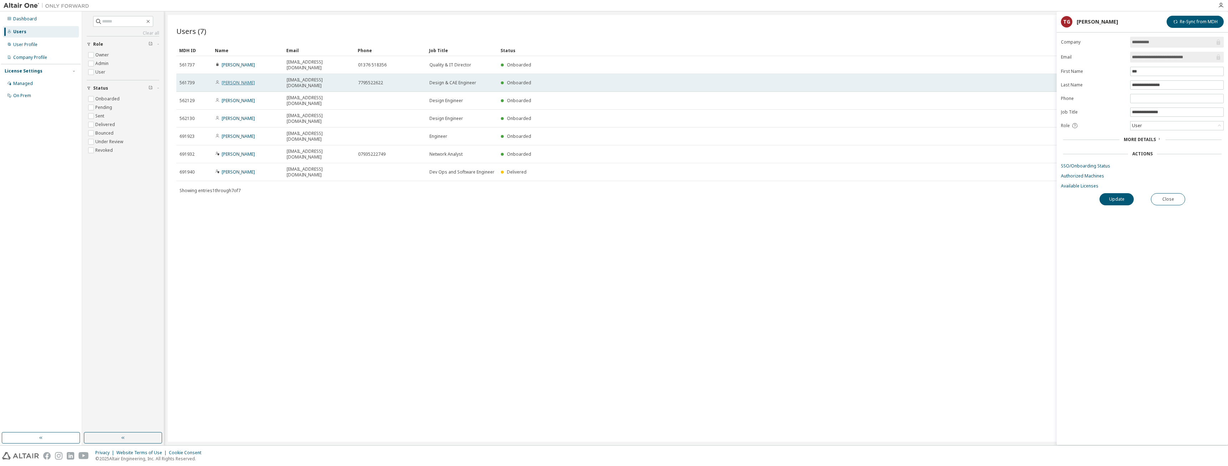
click at [251, 80] on link "Charlie Broadbent" at bounding box center [238, 83] width 33 height 6
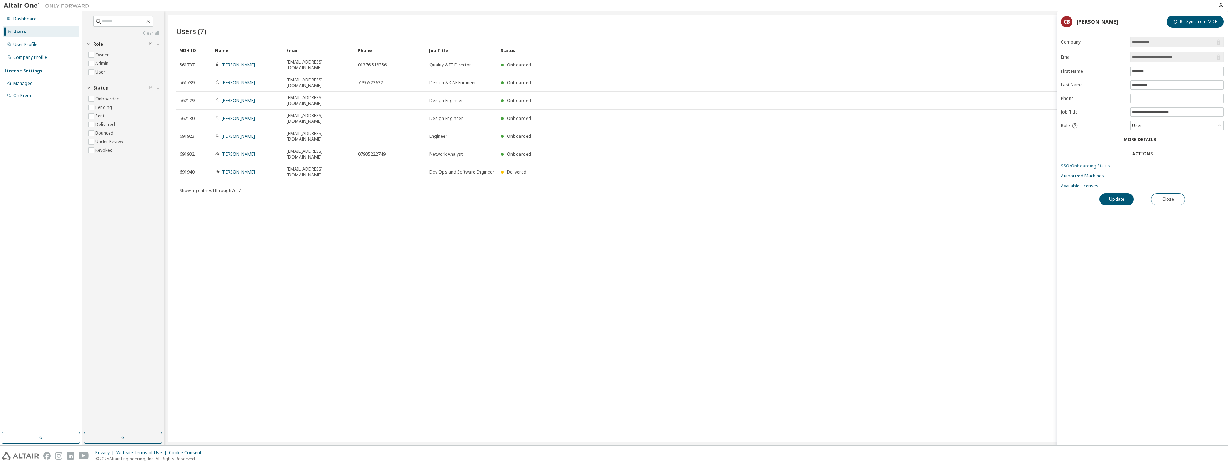
click at [457, 167] on link "SSO/Onboarding Status" at bounding box center [1142, 166] width 163 height 6
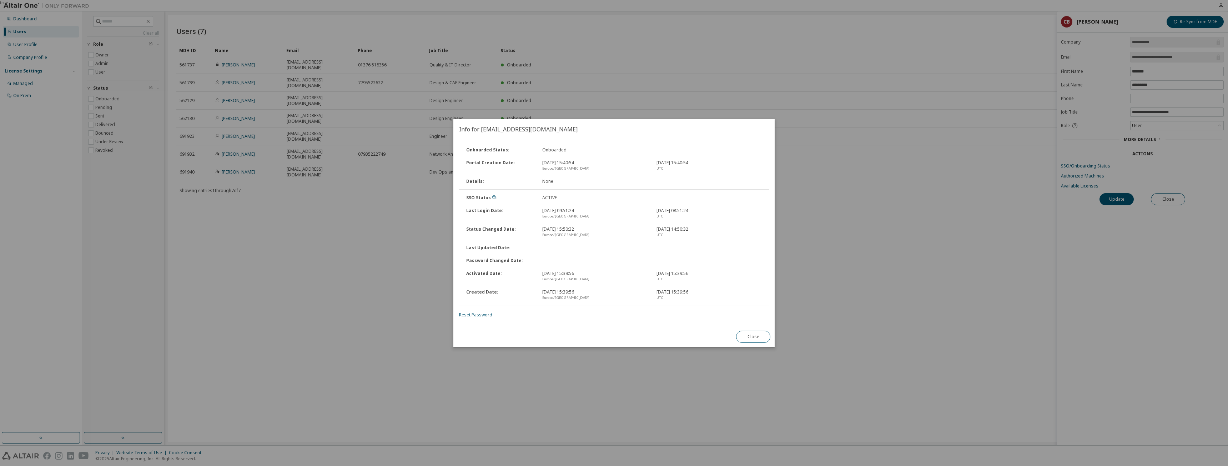
click at [457, 124] on div "true" at bounding box center [614, 233] width 1228 height 466
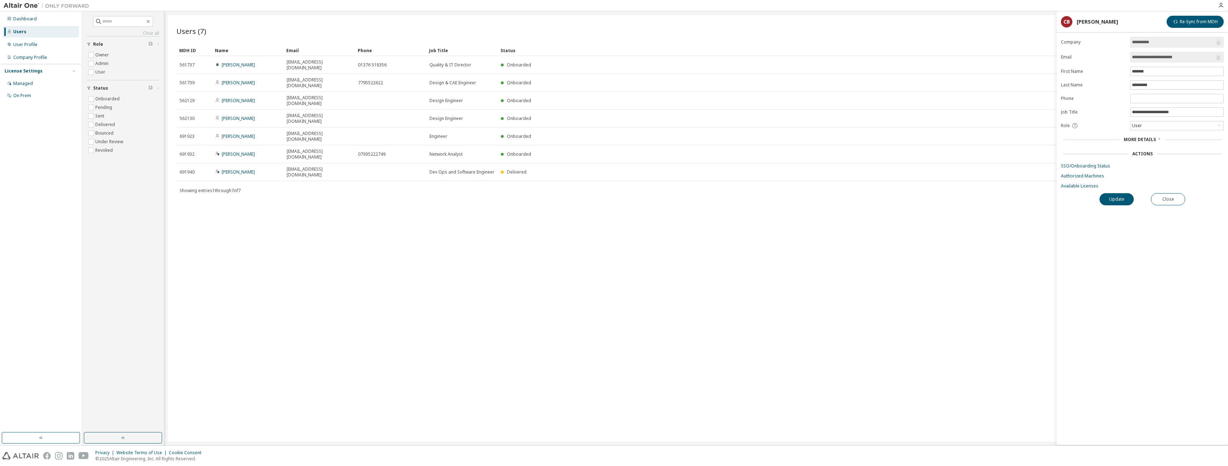
click at [457, 124] on icon at bounding box center [1219, 125] width 7 height 7
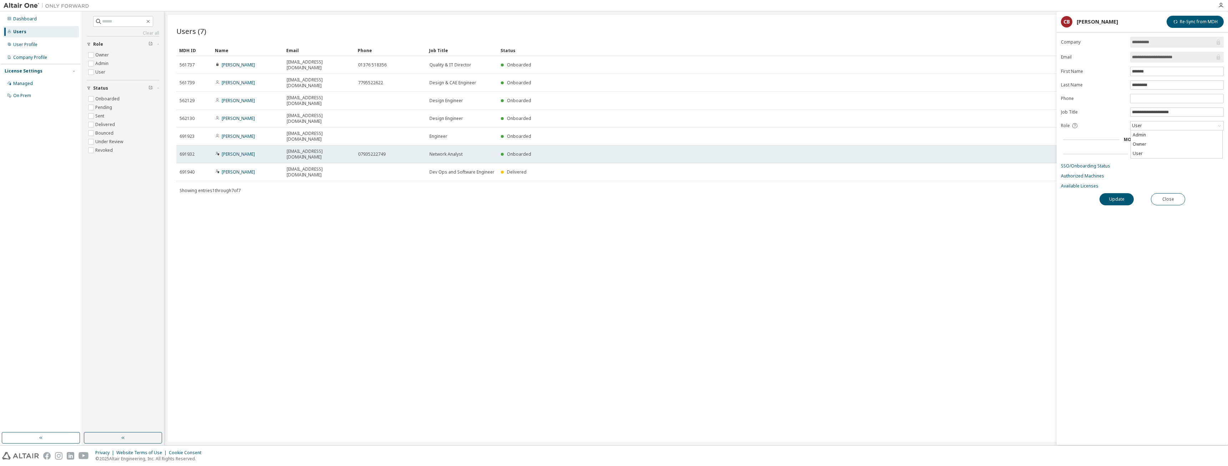
click at [457, 151] on div "Onboarded" at bounding box center [840, 154] width 678 height 6
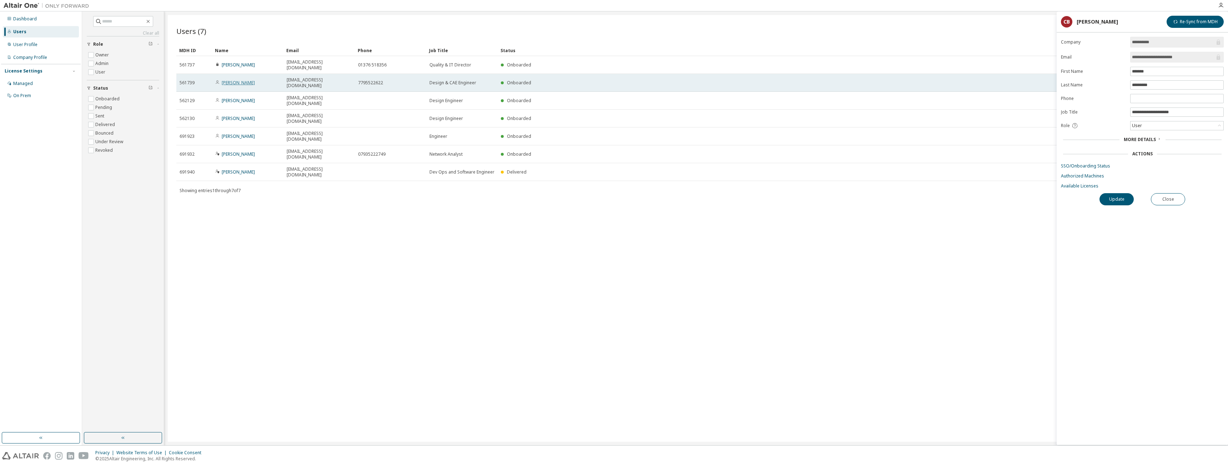
click at [238, 80] on link "Charlie Broadbent" at bounding box center [238, 83] width 33 height 6
click at [237, 80] on link "Charlie Broadbent" at bounding box center [238, 83] width 33 height 6
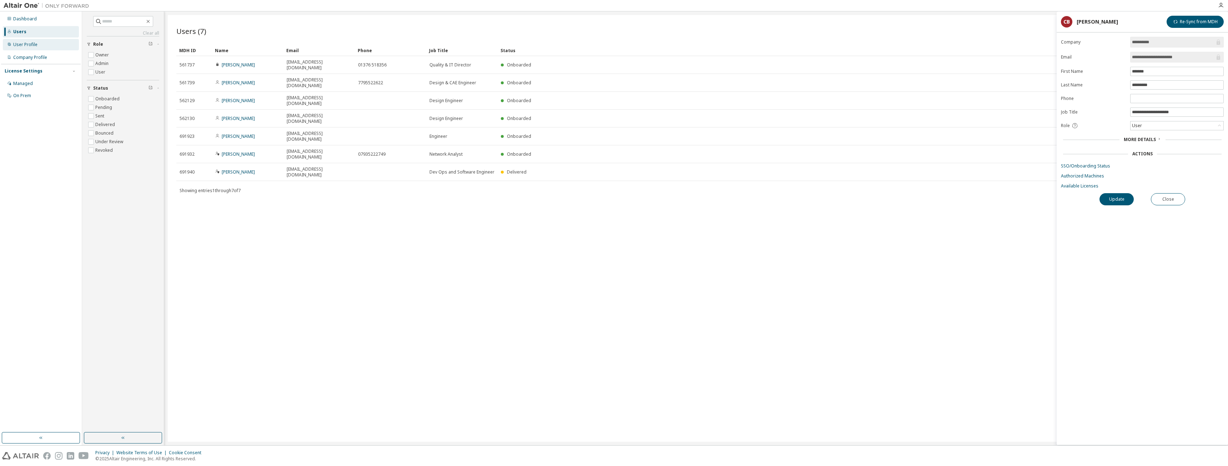
click at [23, 43] on div "User Profile" at bounding box center [25, 45] width 24 height 6
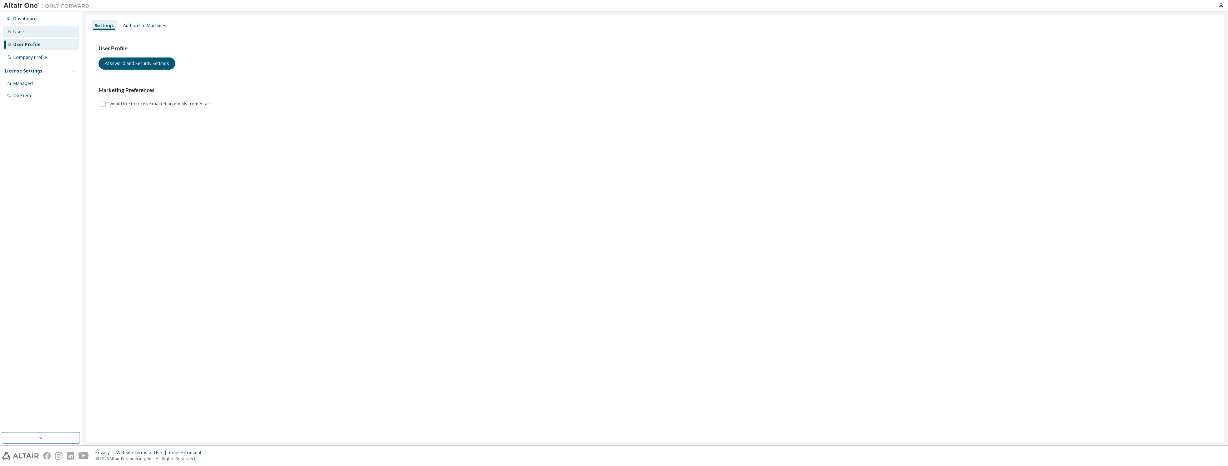
click at [20, 28] on div "Users" at bounding box center [41, 31] width 76 height 11
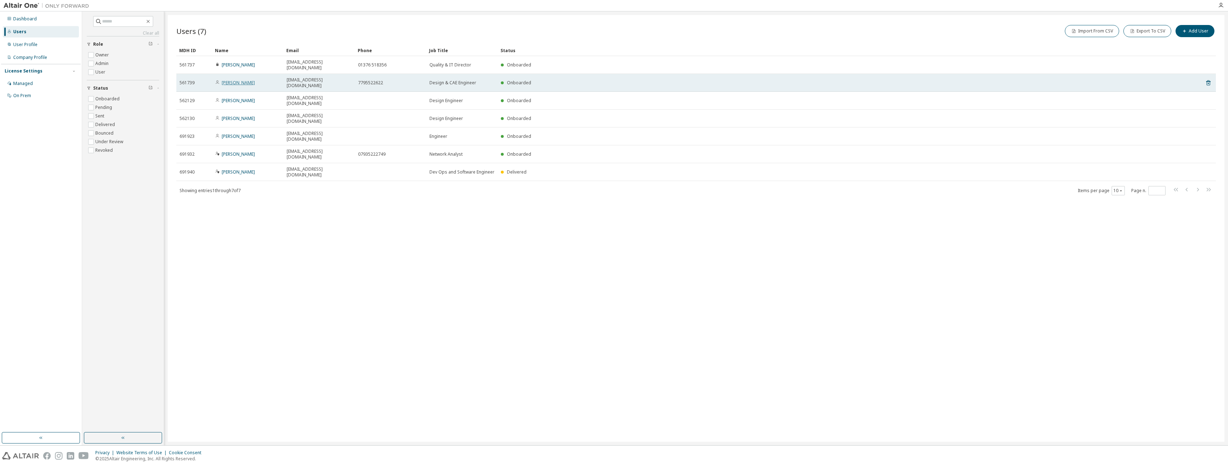
click at [235, 80] on link "Charlie Broadbent" at bounding box center [238, 83] width 33 height 6
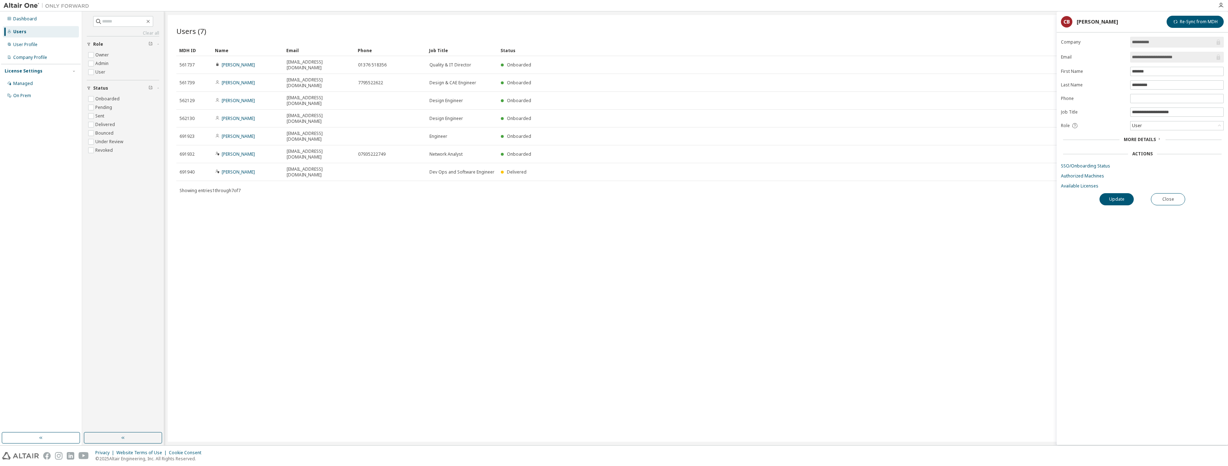
click at [457, 139] on span "More Details" at bounding box center [1140, 139] width 32 height 6
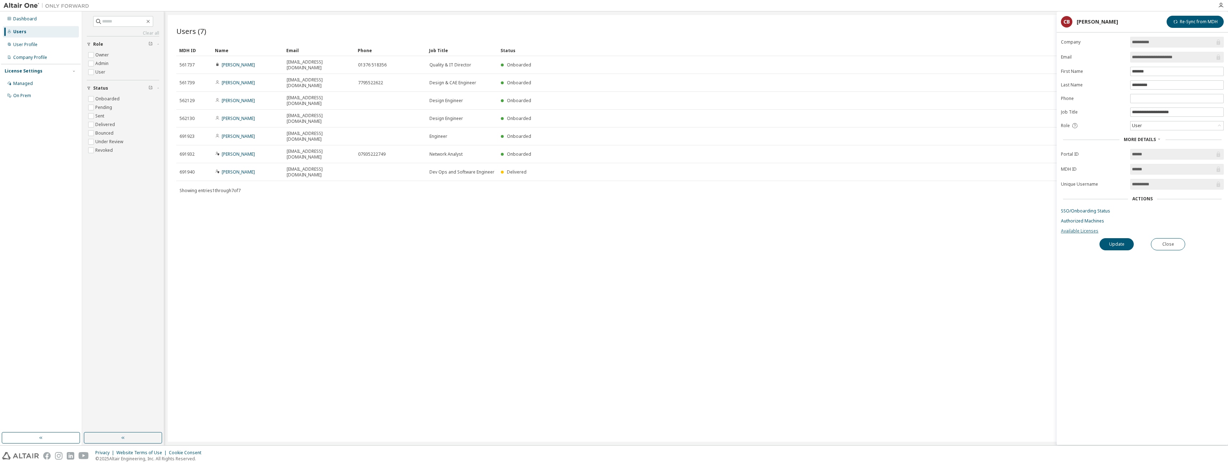
click at [457, 208] on link "Available Licenses" at bounding box center [1142, 231] width 163 height 6
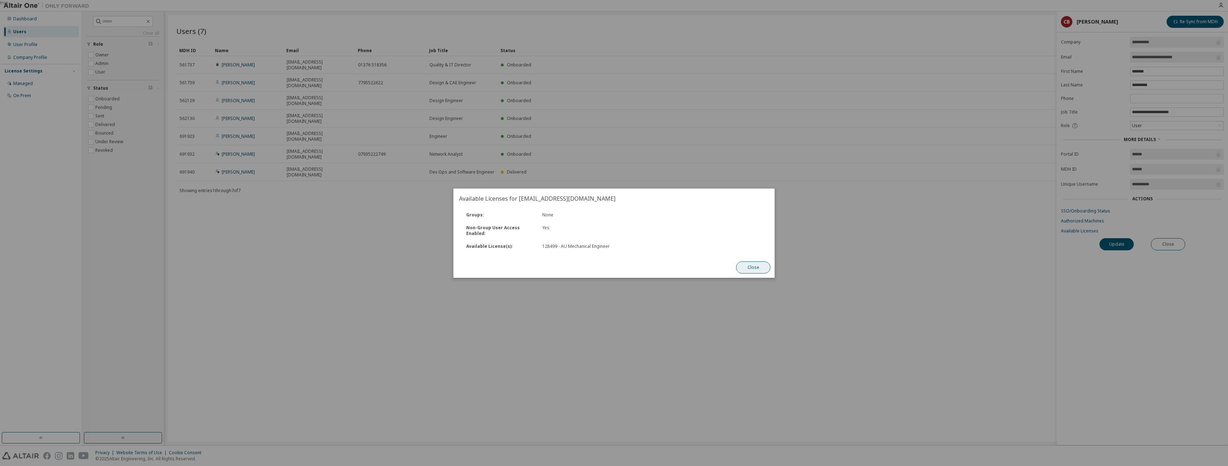
click at [457, 208] on button "Close" at bounding box center [753, 267] width 34 height 12
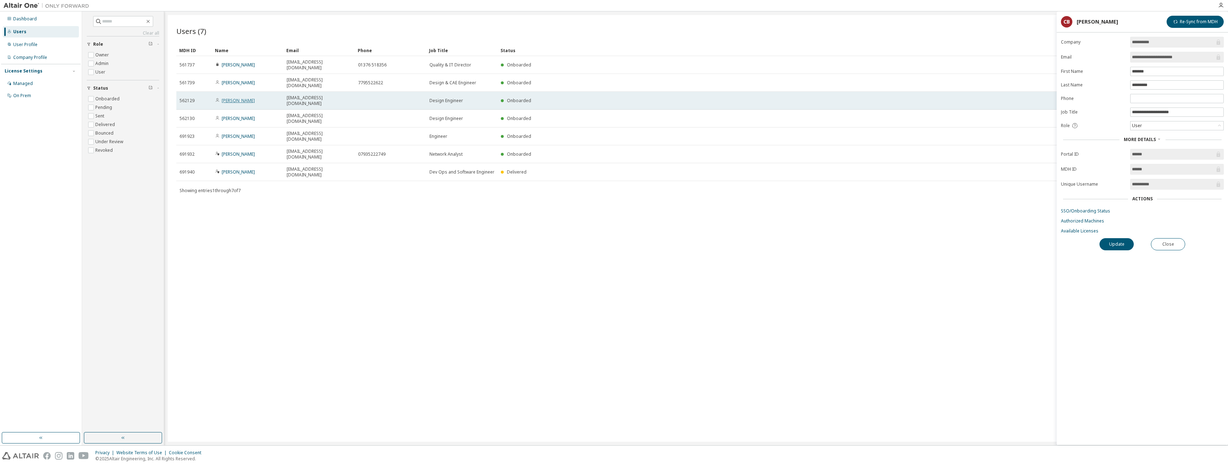
click at [233, 97] on link "Sam Elcock" at bounding box center [238, 100] width 33 height 6
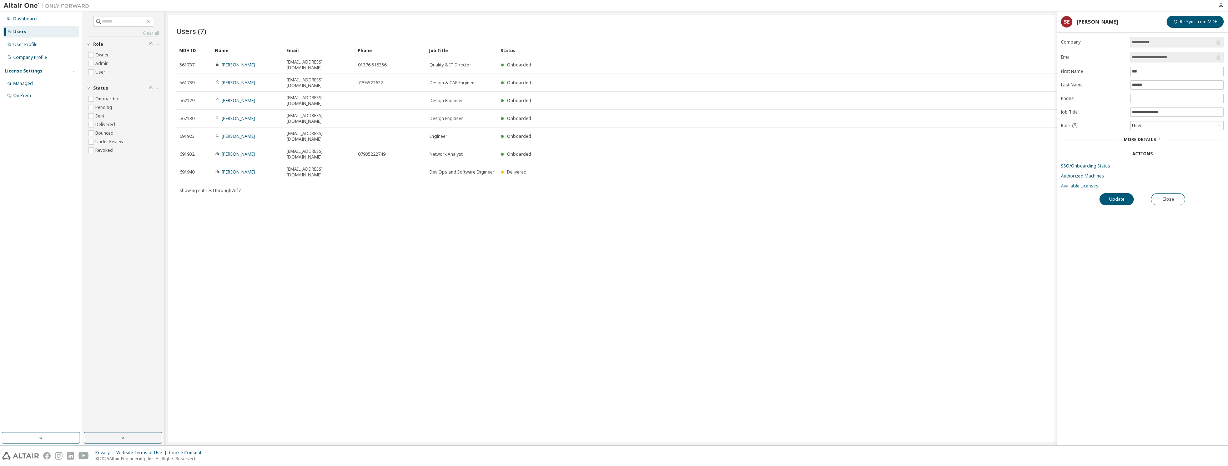
click at [457, 185] on link "Available Licenses" at bounding box center [1142, 186] width 163 height 6
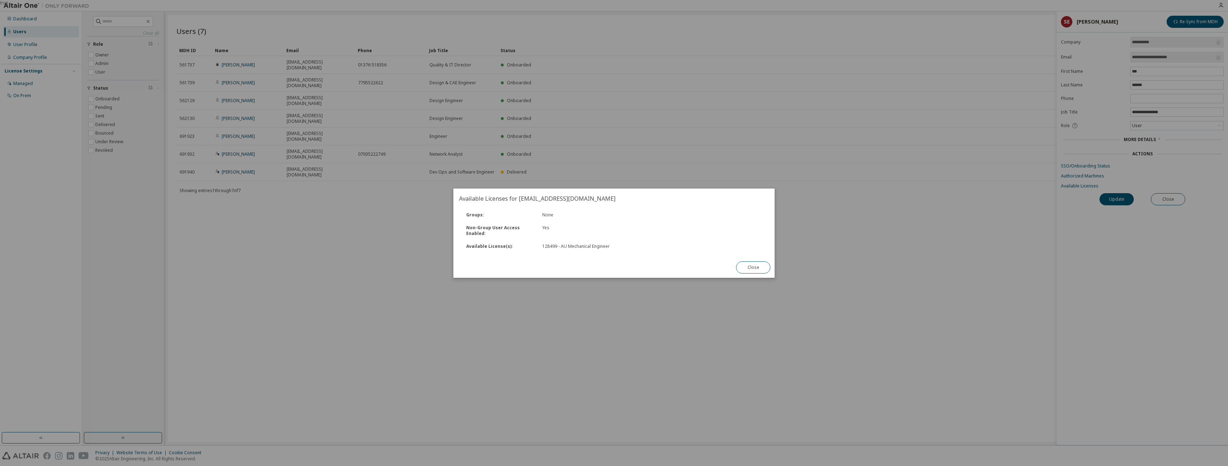
click at [457, 208] on div "Close" at bounding box center [753, 267] width 43 height 21
click at [457, 208] on button "Close" at bounding box center [753, 267] width 34 height 12
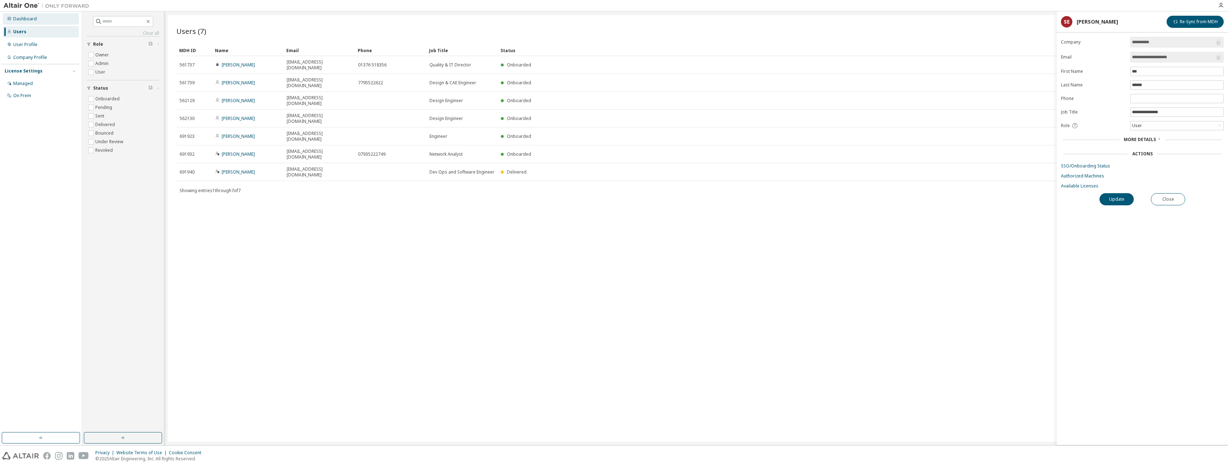
click at [27, 19] on div "Dashboard" at bounding box center [25, 19] width 24 height 6
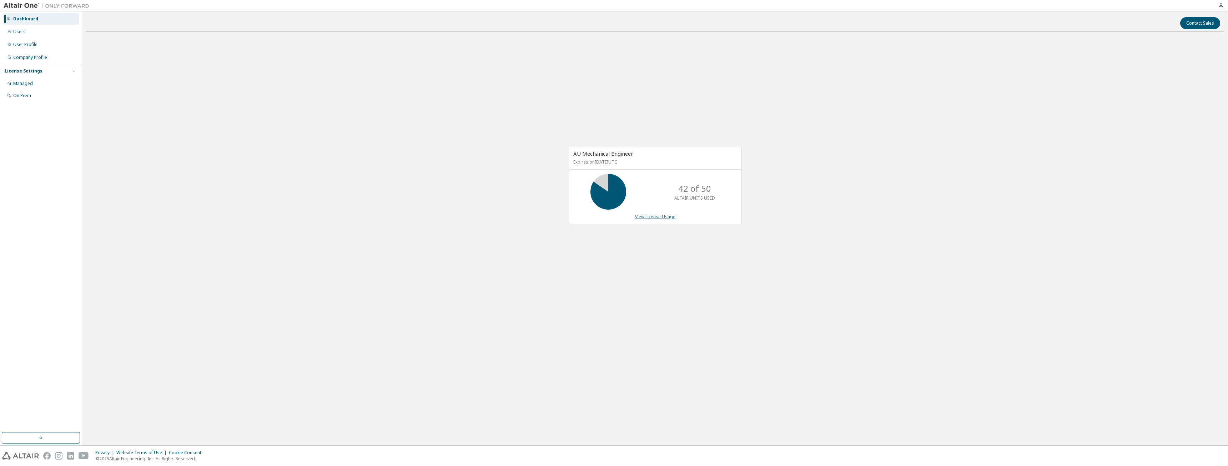
click at [457, 208] on link "View License Usage" at bounding box center [655, 216] width 40 height 6
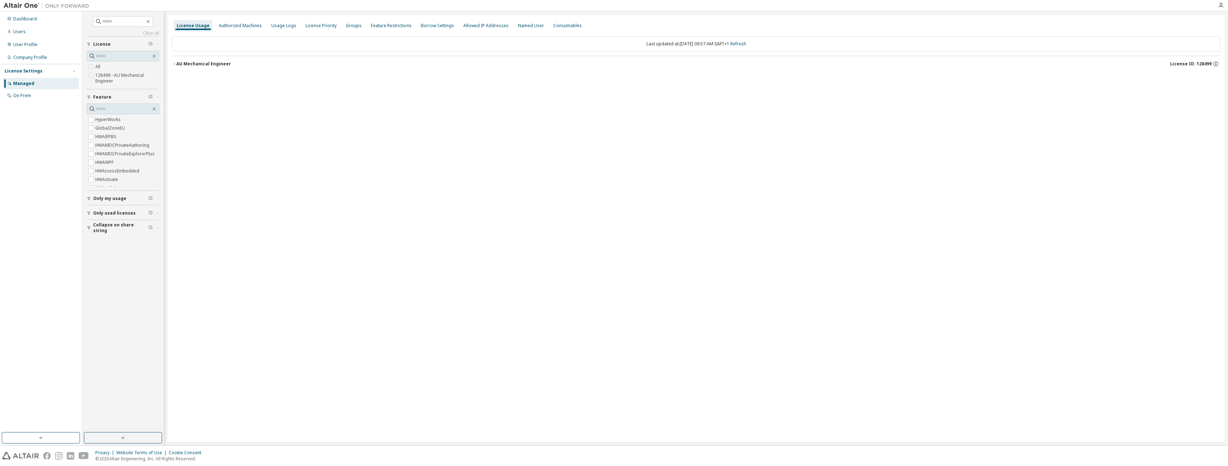
click at [173, 63] on icon "button" at bounding box center [174, 64] width 4 height 4
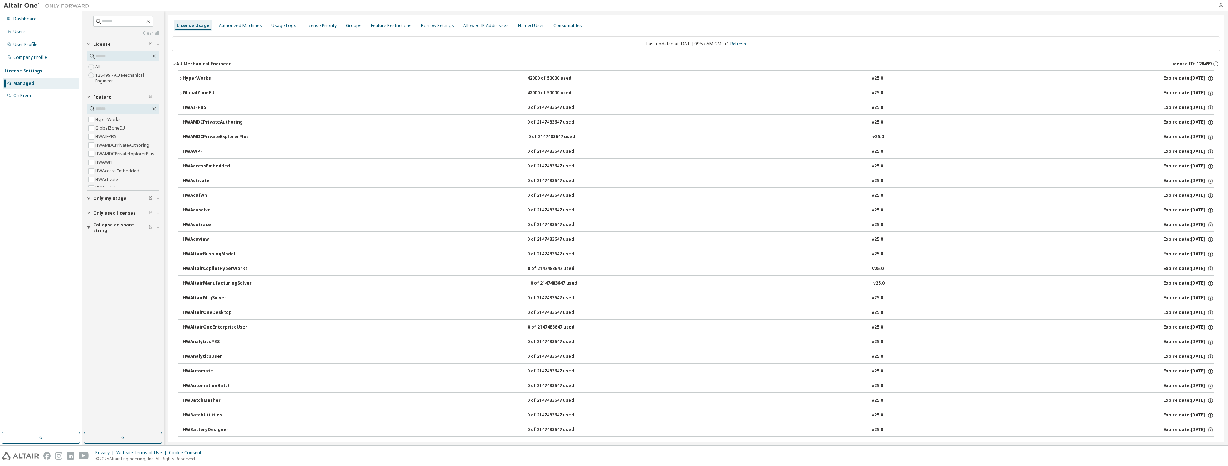
click at [457, 5] on icon "button" at bounding box center [1221, 5] width 6 height 6
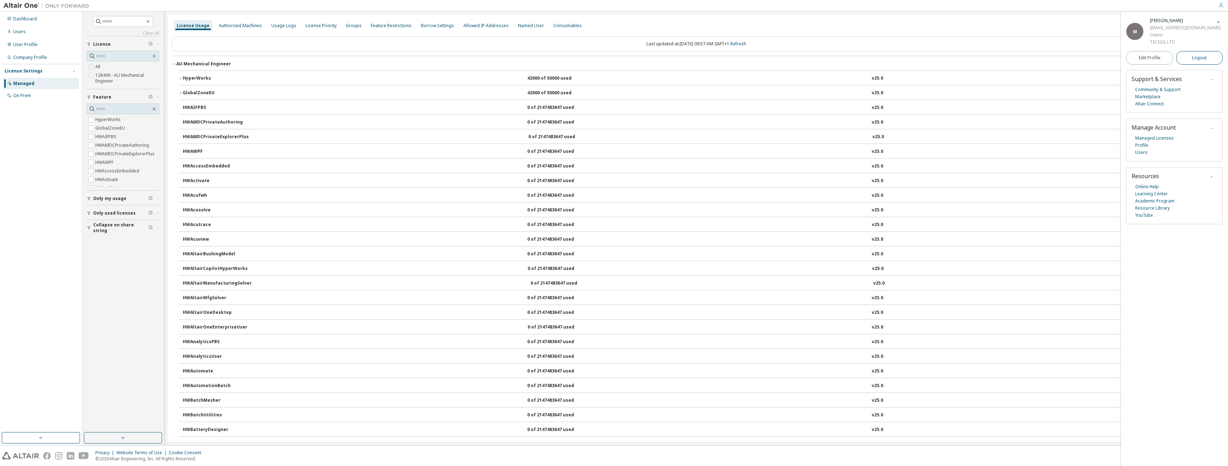
click at [457, 56] on span "Logout" at bounding box center [1199, 57] width 15 height 7
